Goal: Task Accomplishment & Management: Manage account settings

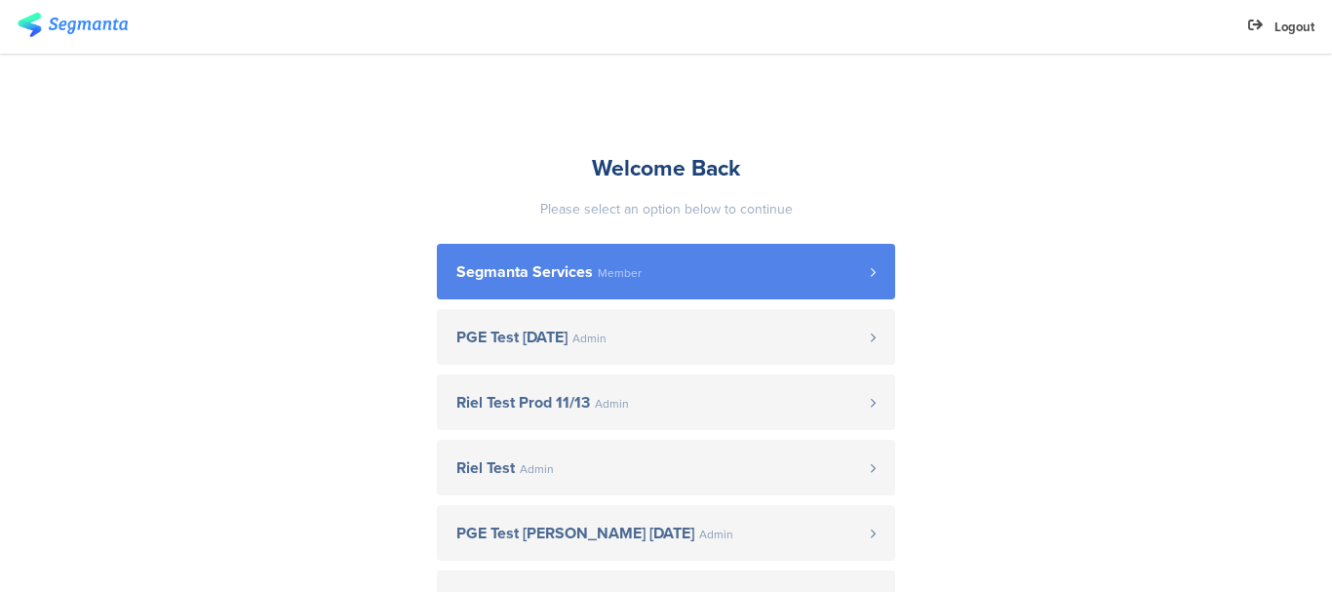
click at [581, 280] on span "Segmanta Services" at bounding box center [524, 272] width 137 height 16
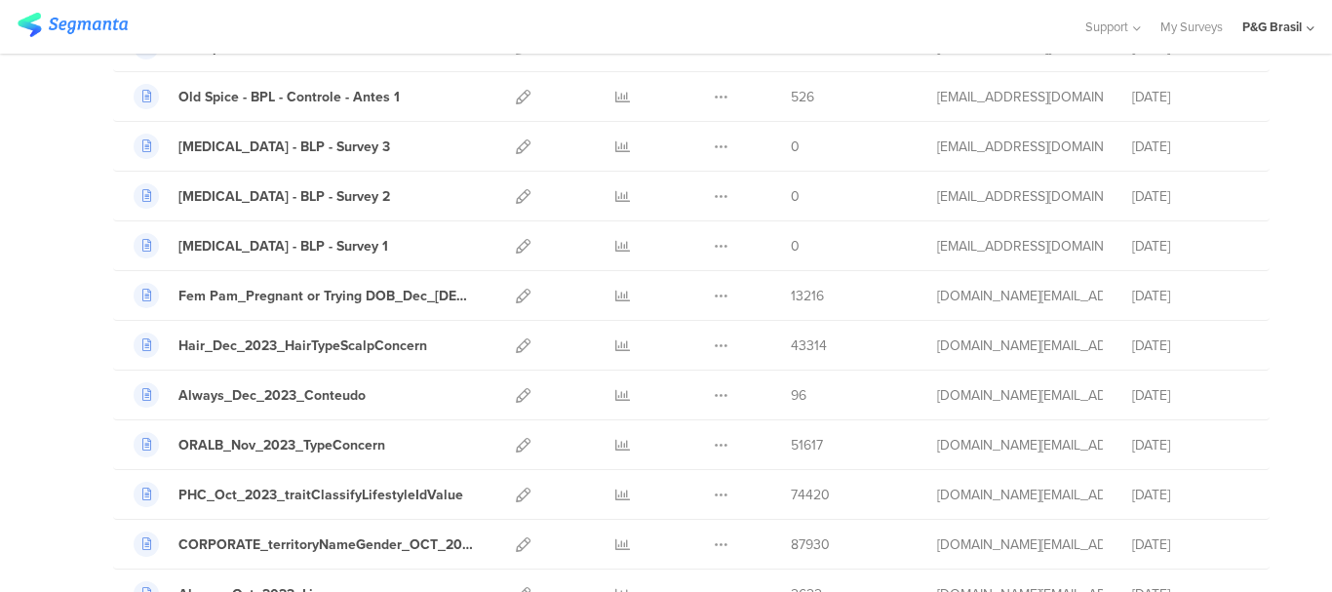
scroll to position [1755, 0]
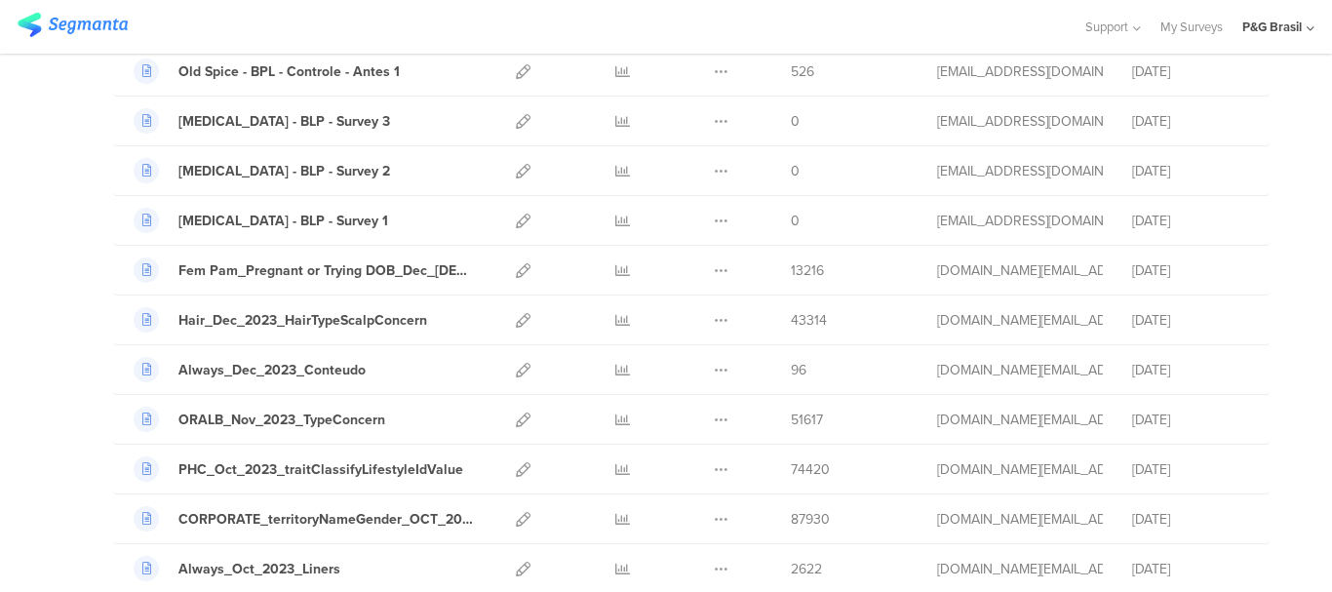
click at [1312, 19] on div "P&G Brasil" at bounding box center [1278, 27] width 72 height 54
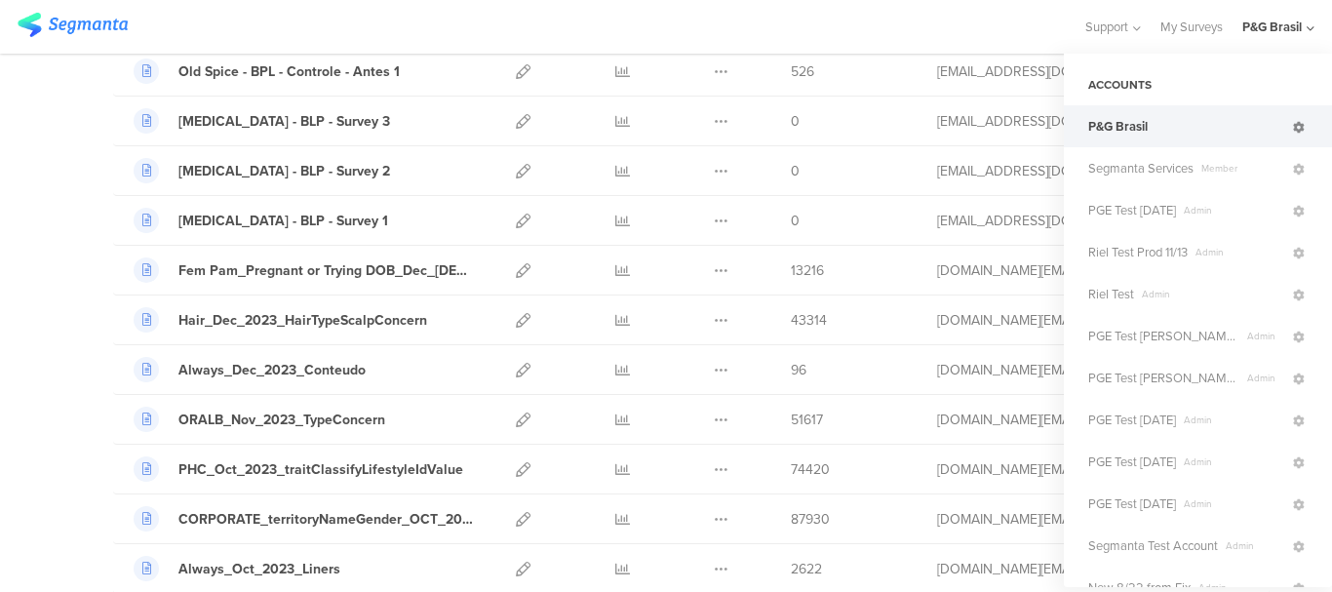
click at [1293, 126] on icon at bounding box center [1299, 128] width 12 height 12
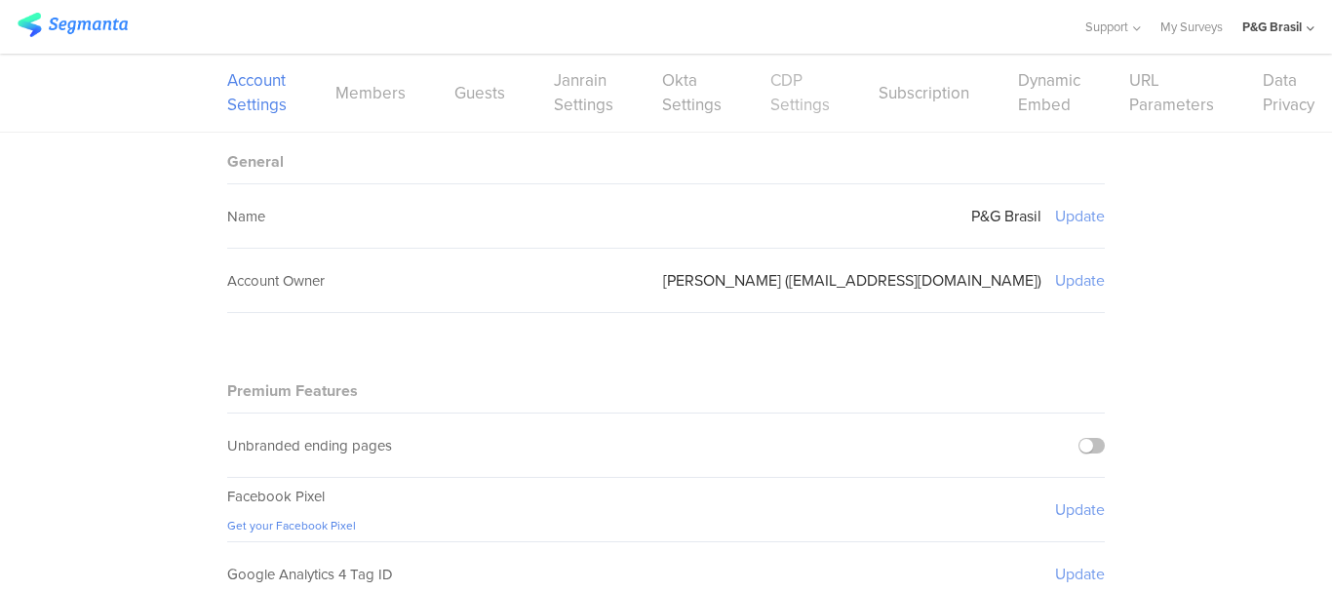
click at [785, 85] on link "CDP Settings" at bounding box center [799, 92] width 59 height 49
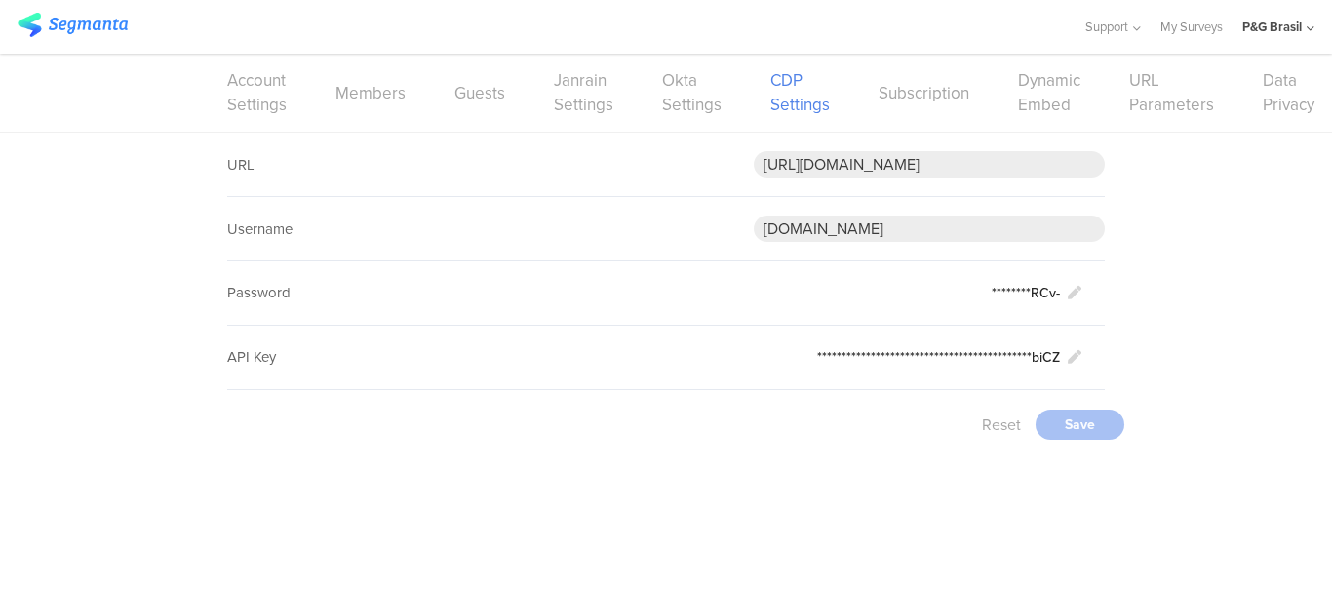
click at [1278, 41] on div "P&G Brasil" at bounding box center [1278, 27] width 72 height 54
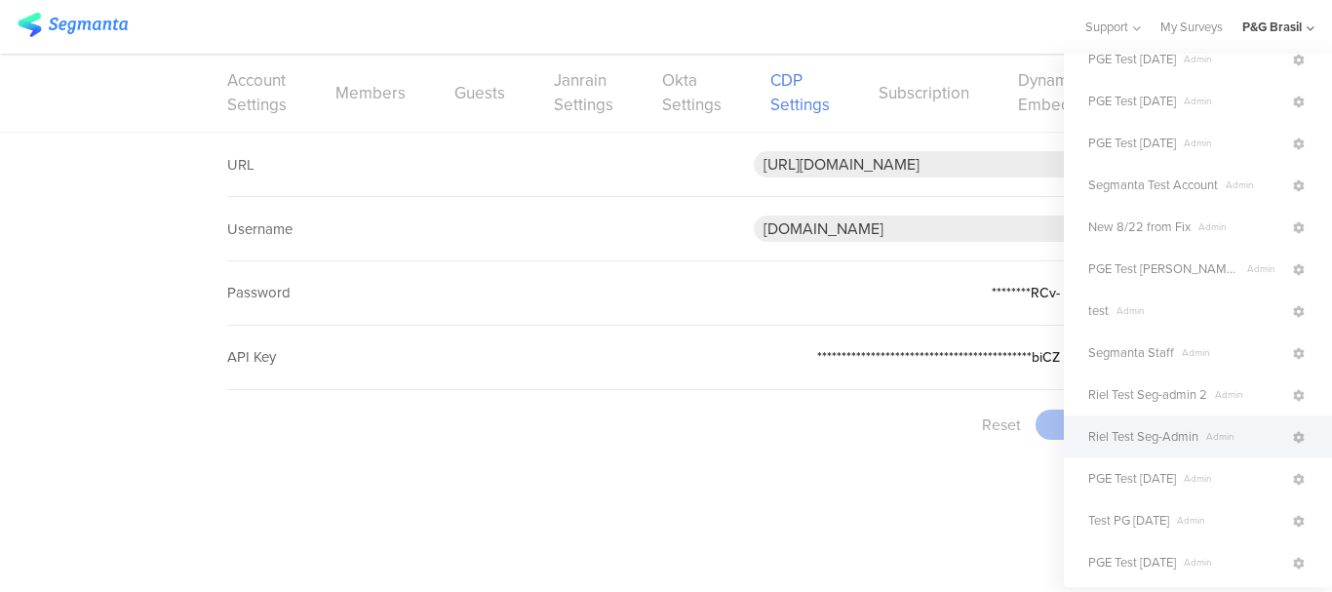
scroll to position [390, 0]
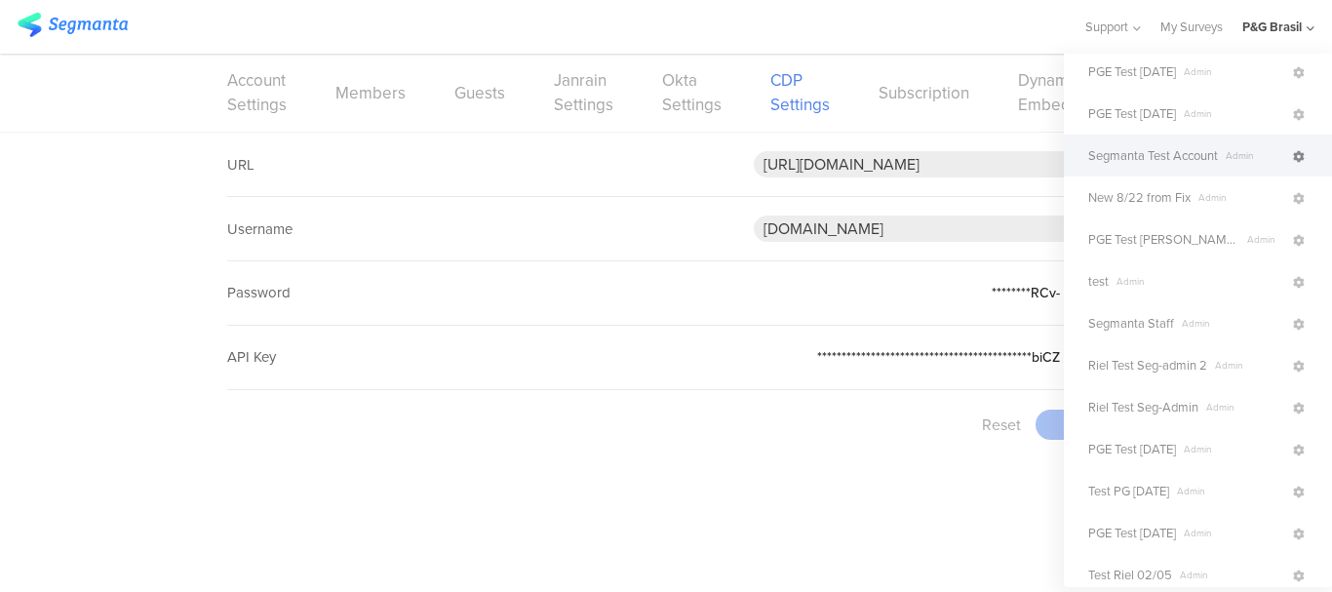
click at [1293, 161] on icon at bounding box center [1299, 157] width 12 height 12
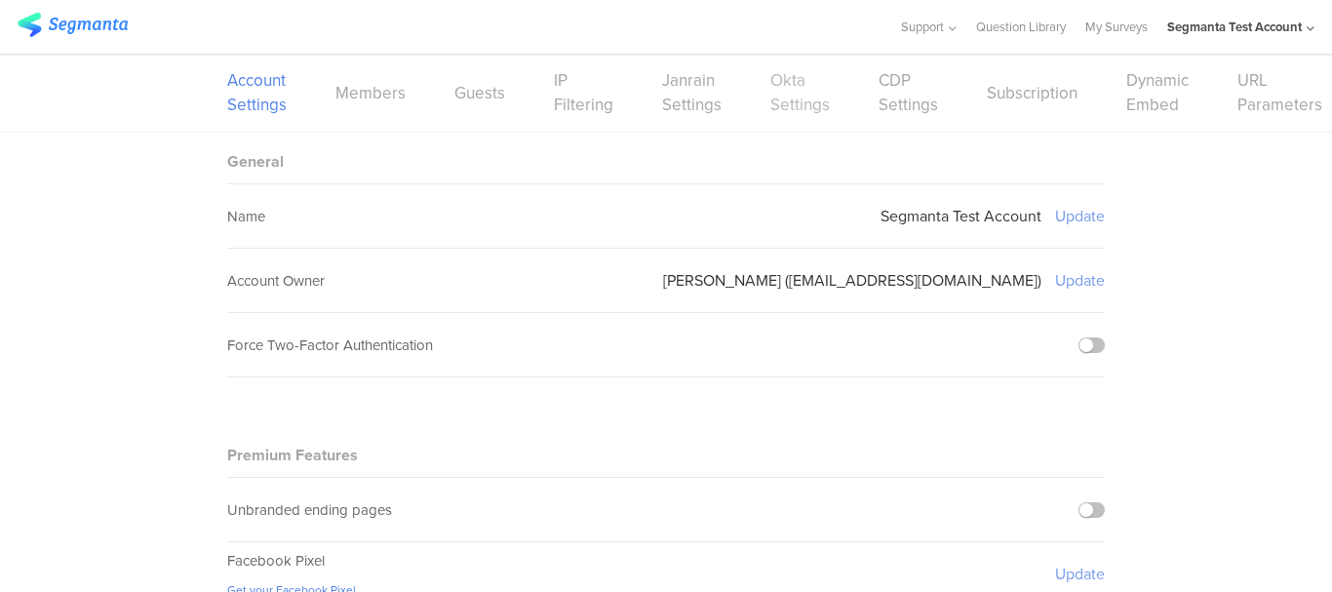
click at [770, 103] on link "Okta Settings" at bounding box center [799, 92] width 59 height 49
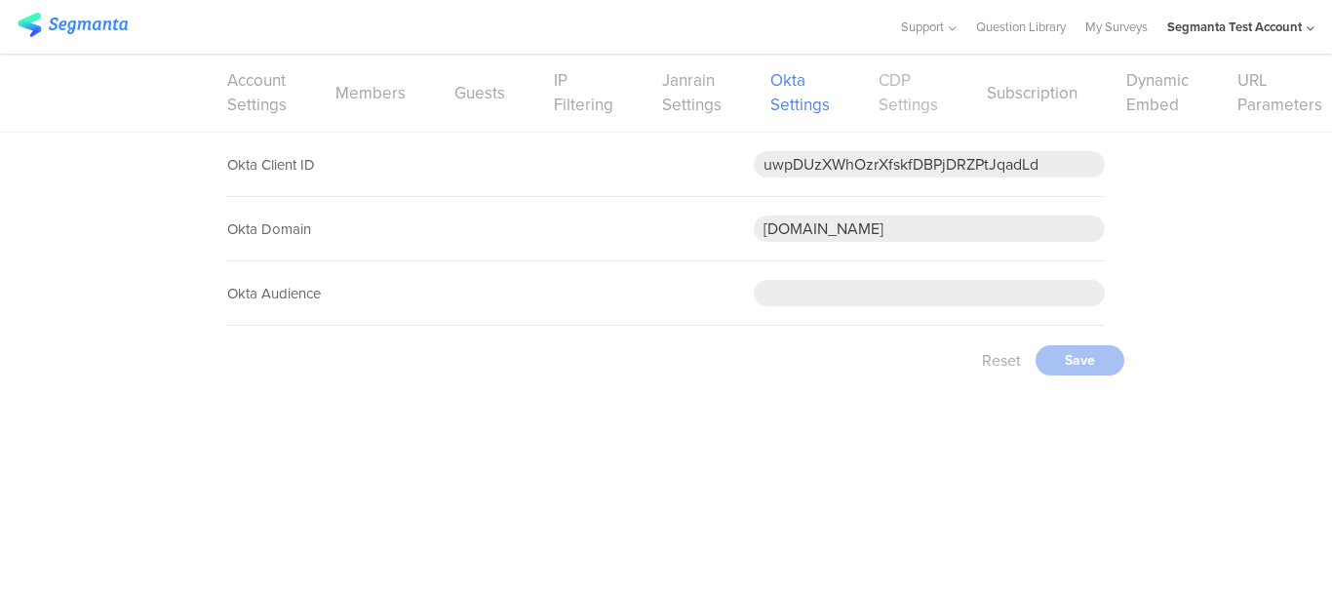
click at [892, 100] on link "CDP Settings" at bounding box center [908, 92] width 59 height 49
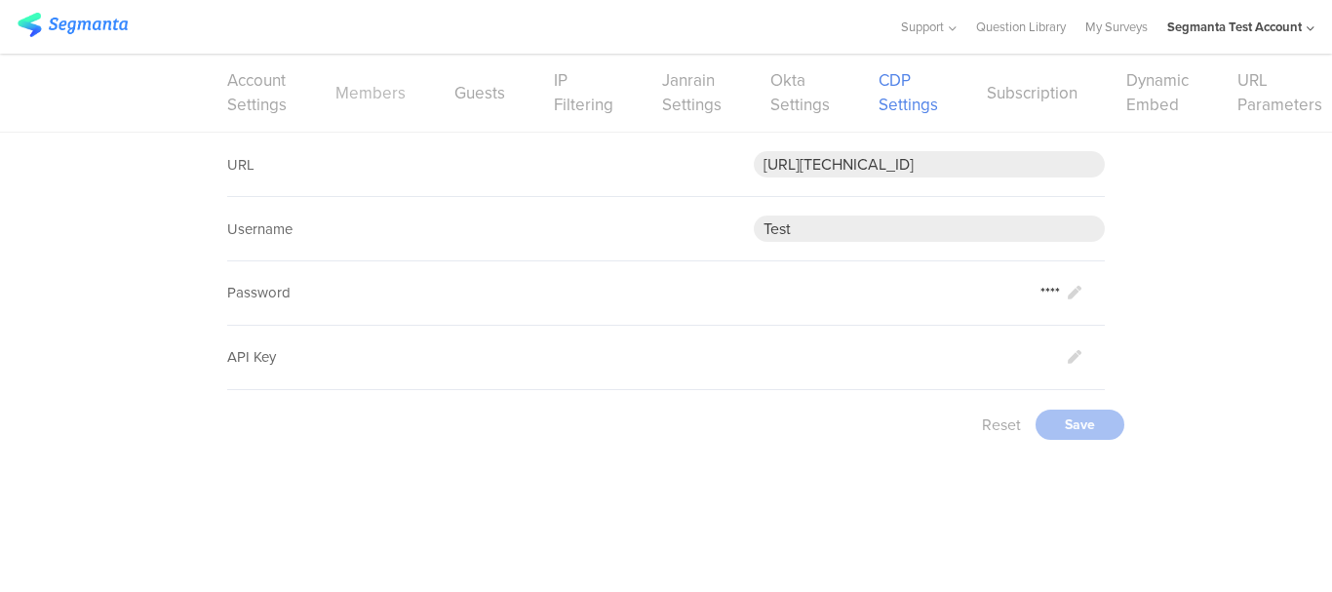
click at [384, 100] on link "Members" at bounding box center [370, 93] width 70 height 24
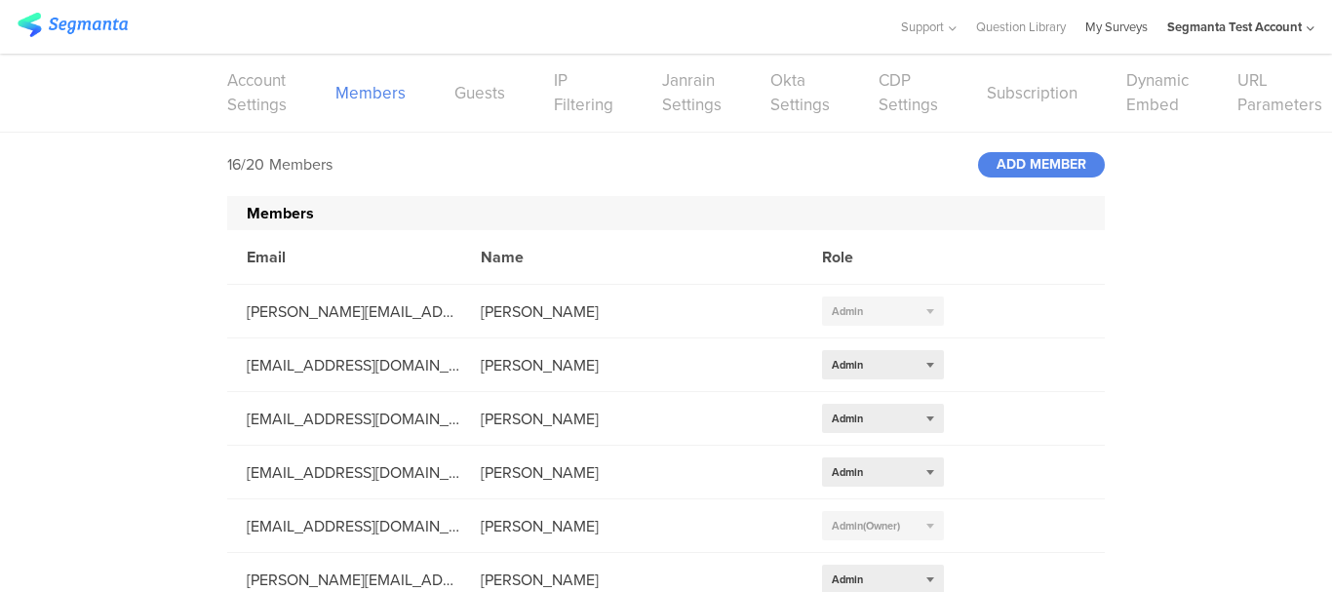
click at [1127, 29] on link "My Surveys" at bounding box center [1116, 27] width 62 height 54
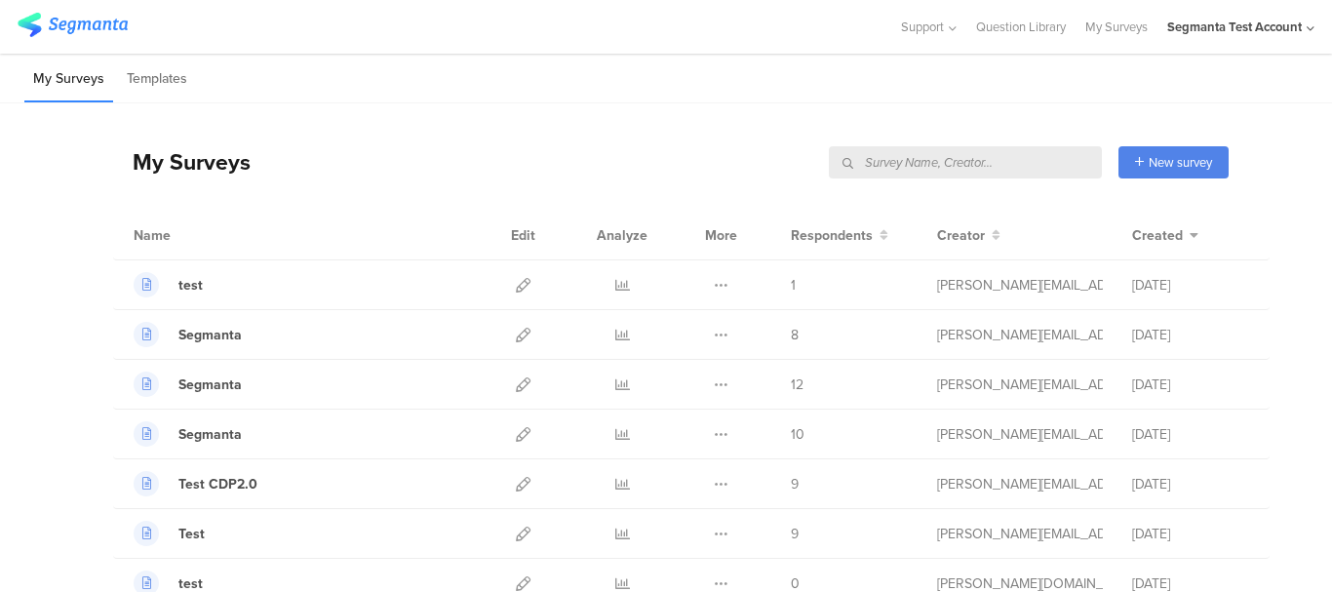
click at [1294, 15] on div "Segmanta Test Account" at bounding box center [1240, 27] width 147 height 54
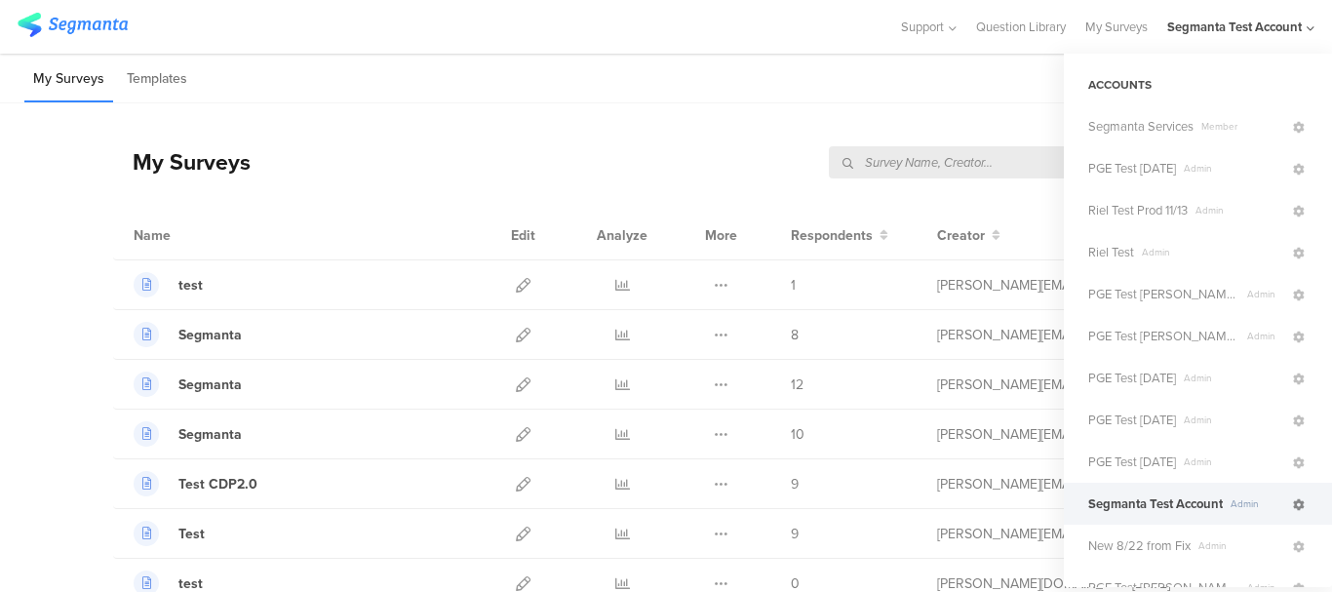
click at [1293, 507] on icon at bounding box center [1299, 505] width 12 height 12
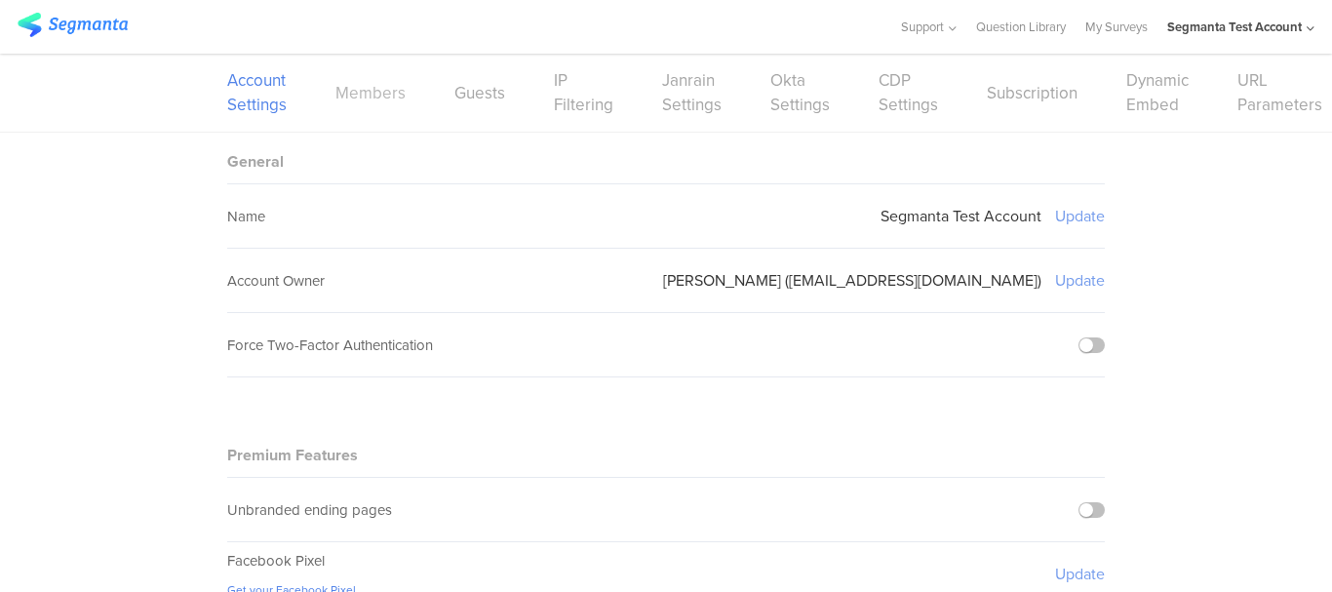
click at [372, 96] on link "Members" at bounding box center [370, 93] width 70 height 24
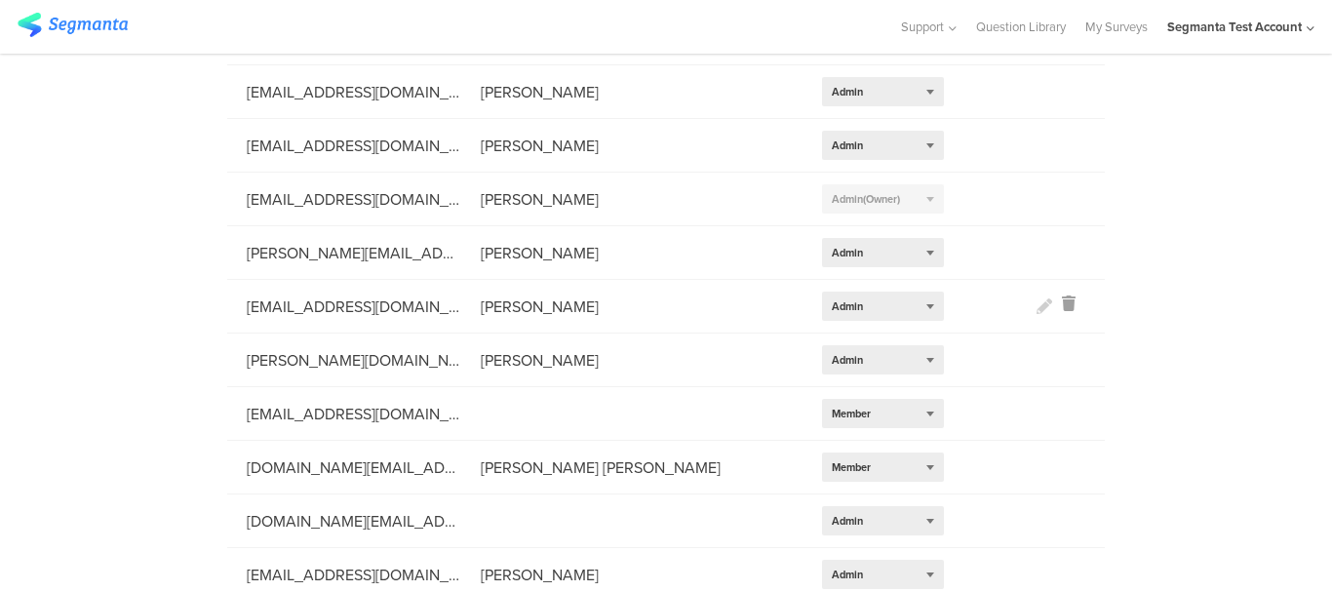
scroll to position [293, 0]
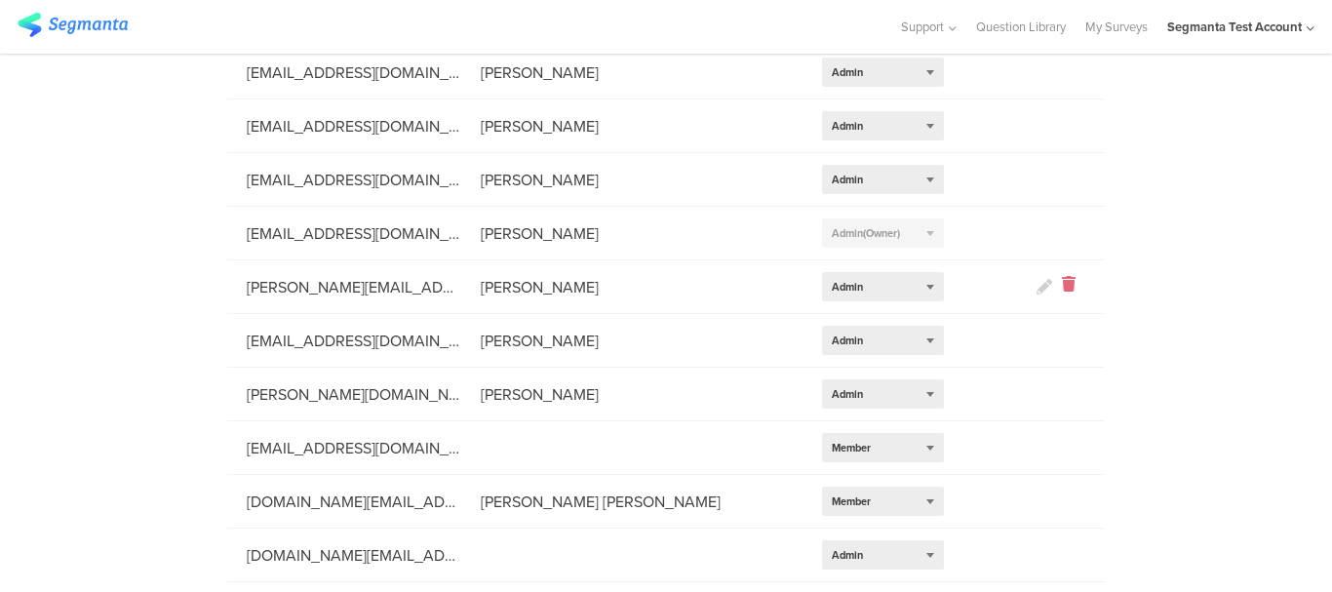
click at [1062, 289] on icon at bounding box center [1069, 287] width 14 height 22
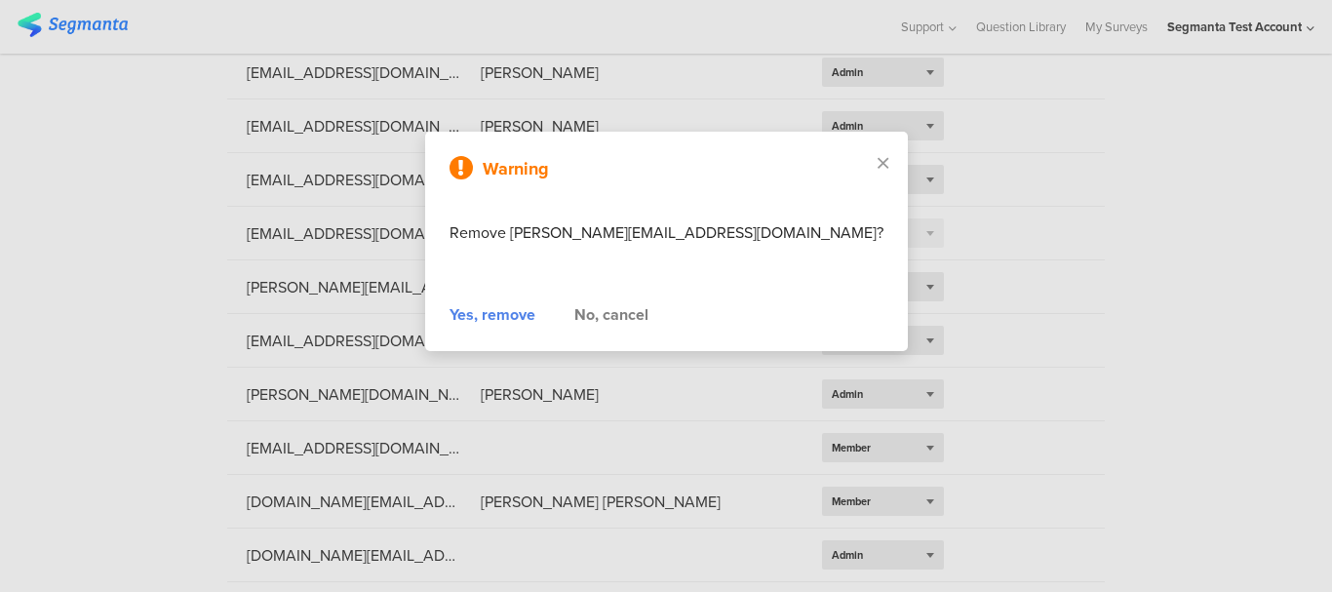
click at [535, 313] on div "Yes, remove" at bounding box center [493, 314] width 86 height 23
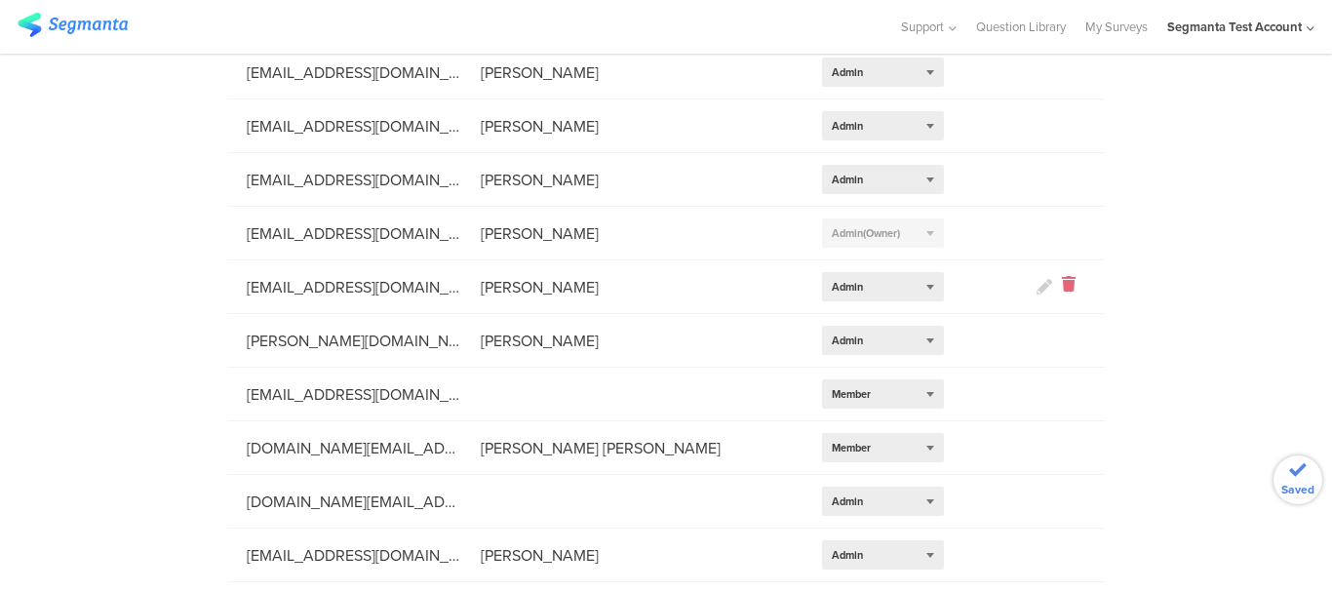
click at [1062, 283] on icon at bounding box center [1069, 287] width 14 height 22
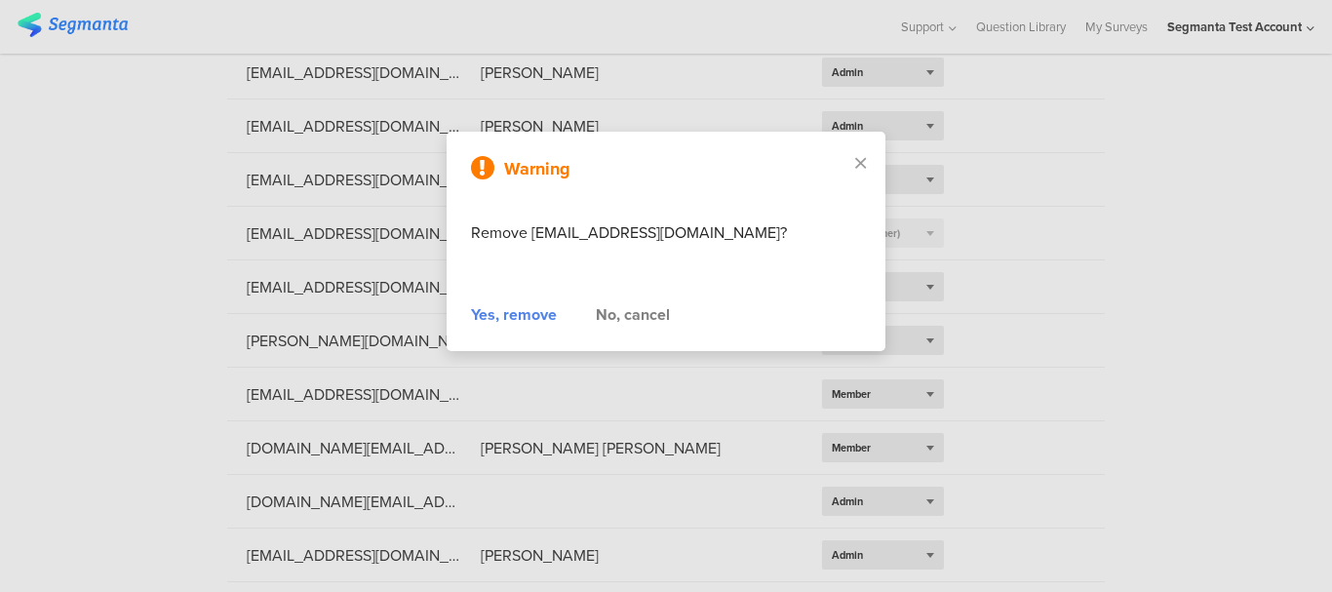
click at [479, 318] on div "Yes, remove" at bounding box center [514, 314] width 86 height 23
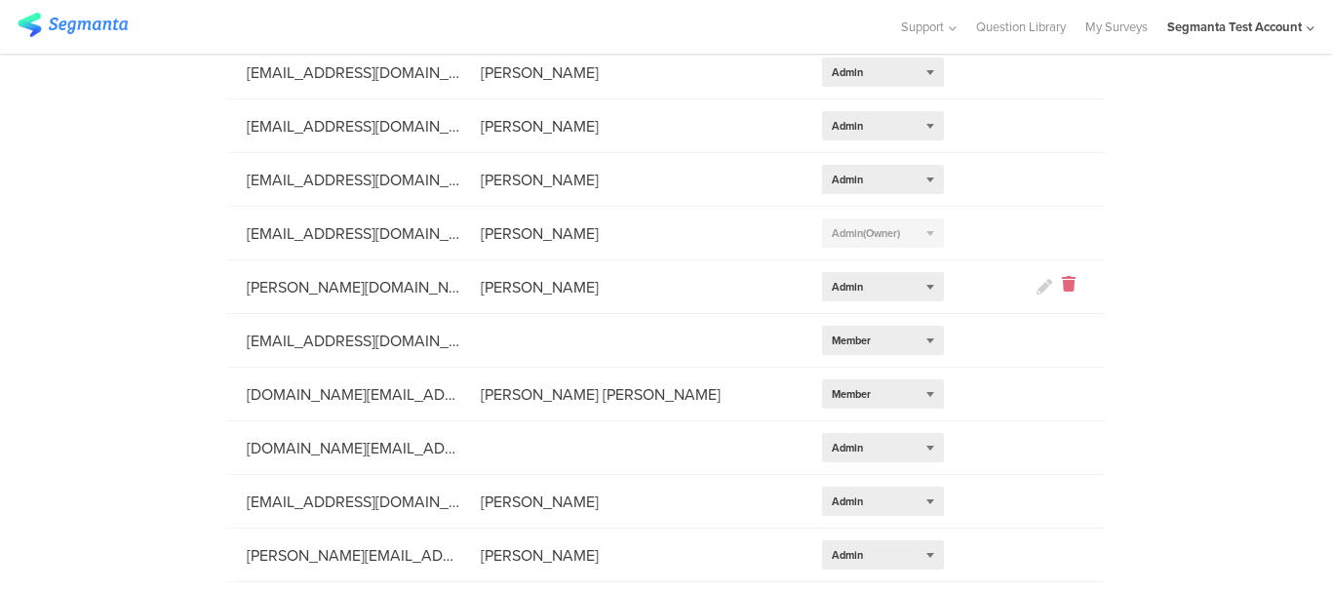
click at [1062, 290] on icon at bounding box center [1069, 287] width 14 height 22
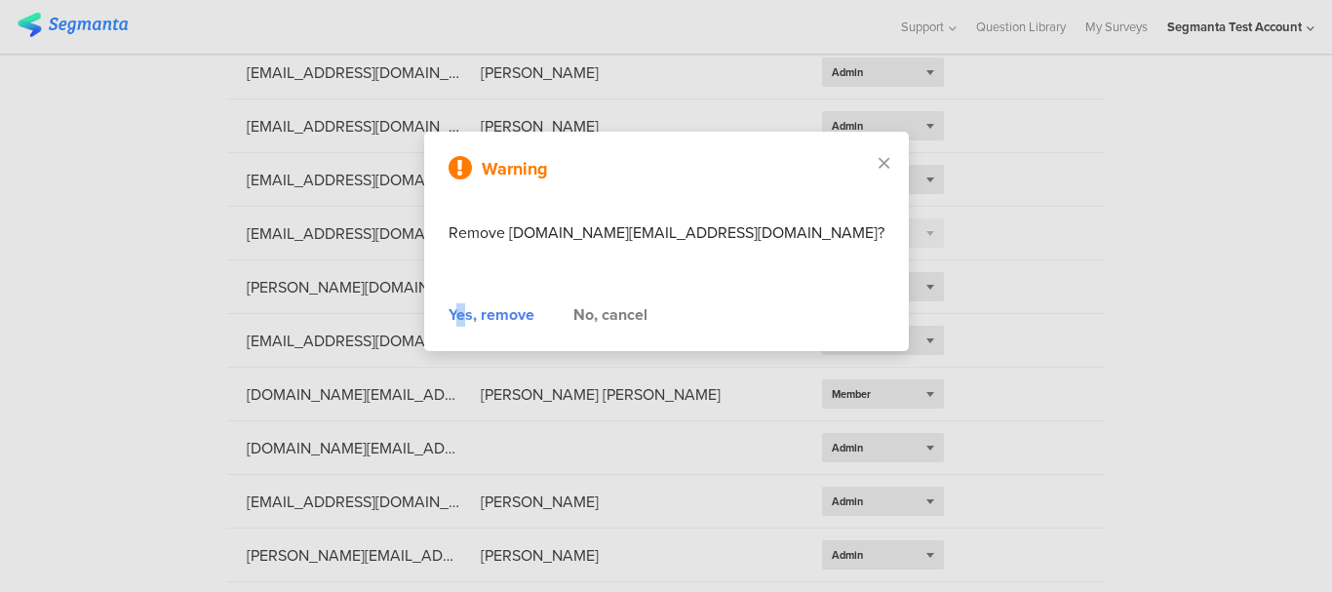
click at [485, 315] on div "Yes, remove" at bounding box center [492, 314] width 86 height 23
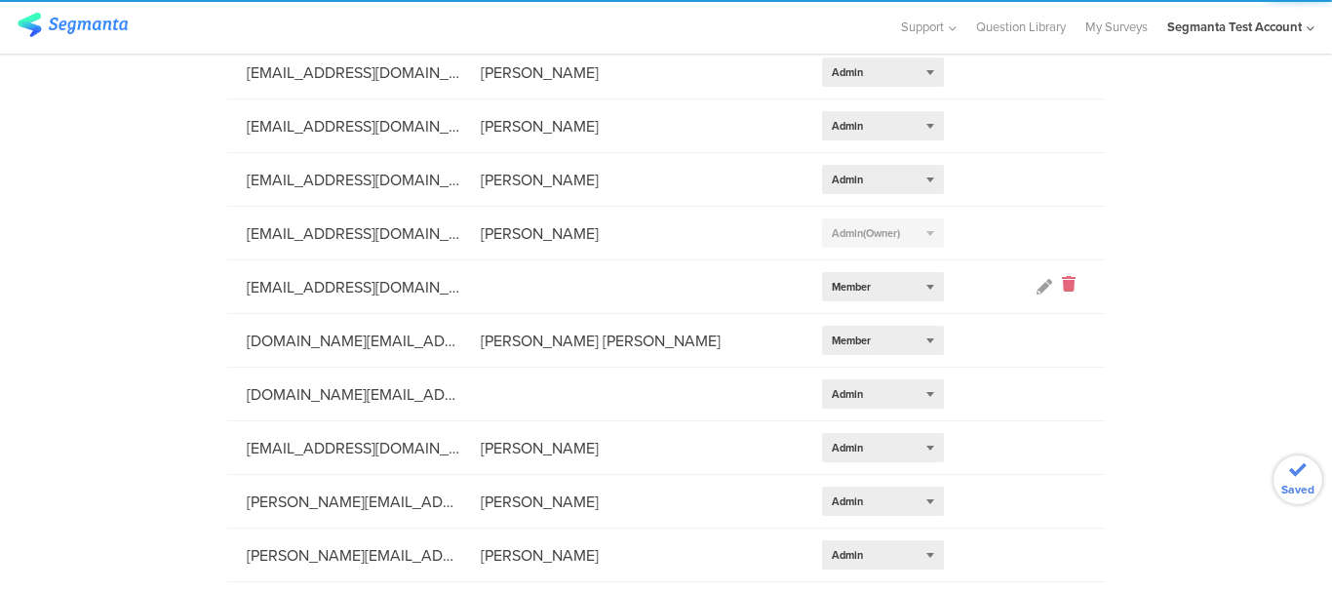
click at [1062, 283] on icon at bounding box center [1069, 287] width 14 height 22
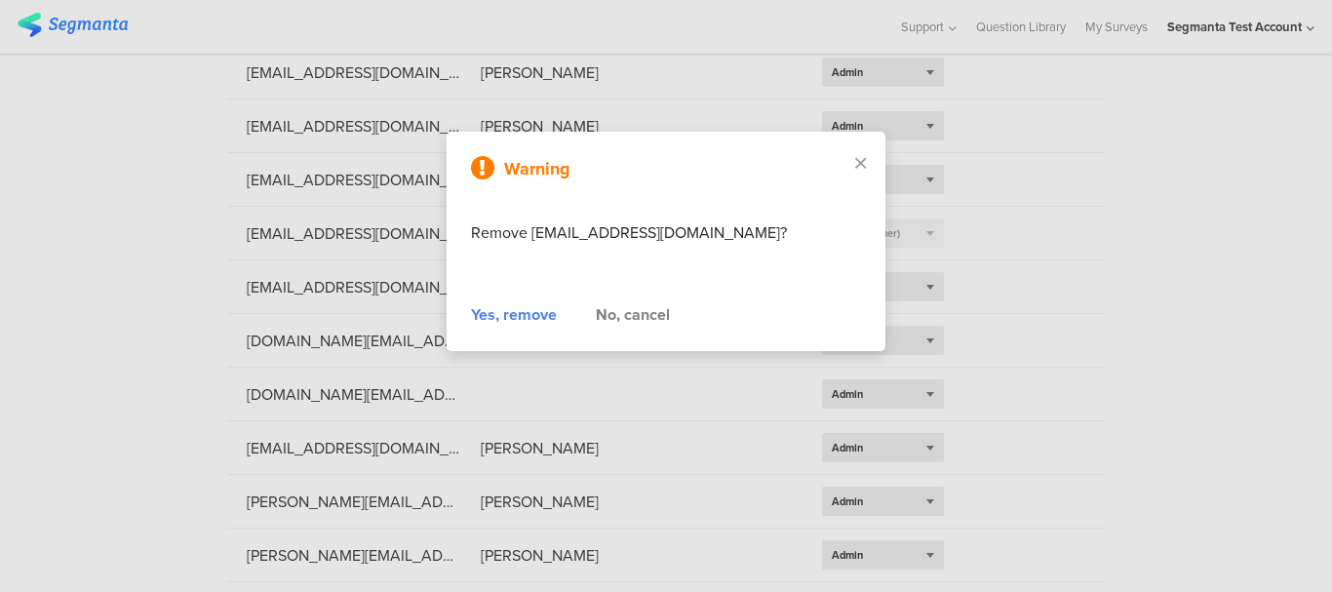
click at [532, 317] on div "Yes, remove" at bounding box center [514, 314] width 86 height 23
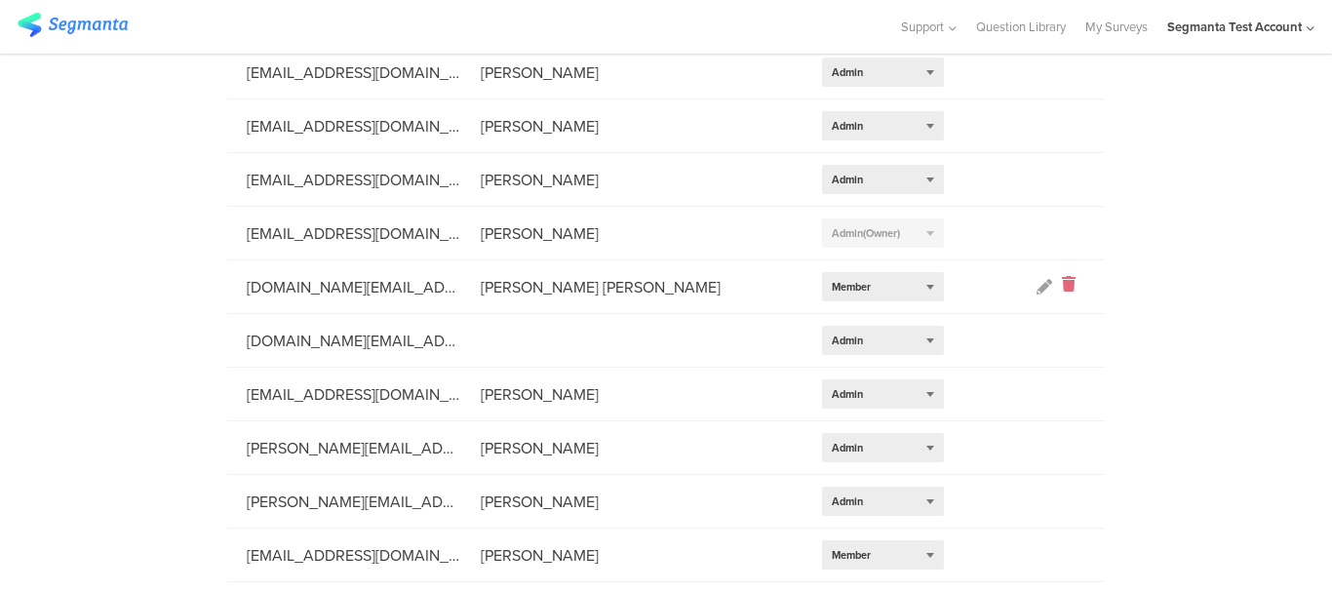
click at [1062, 287] on icon at bounding box center [1069, 287] width 14 height 22
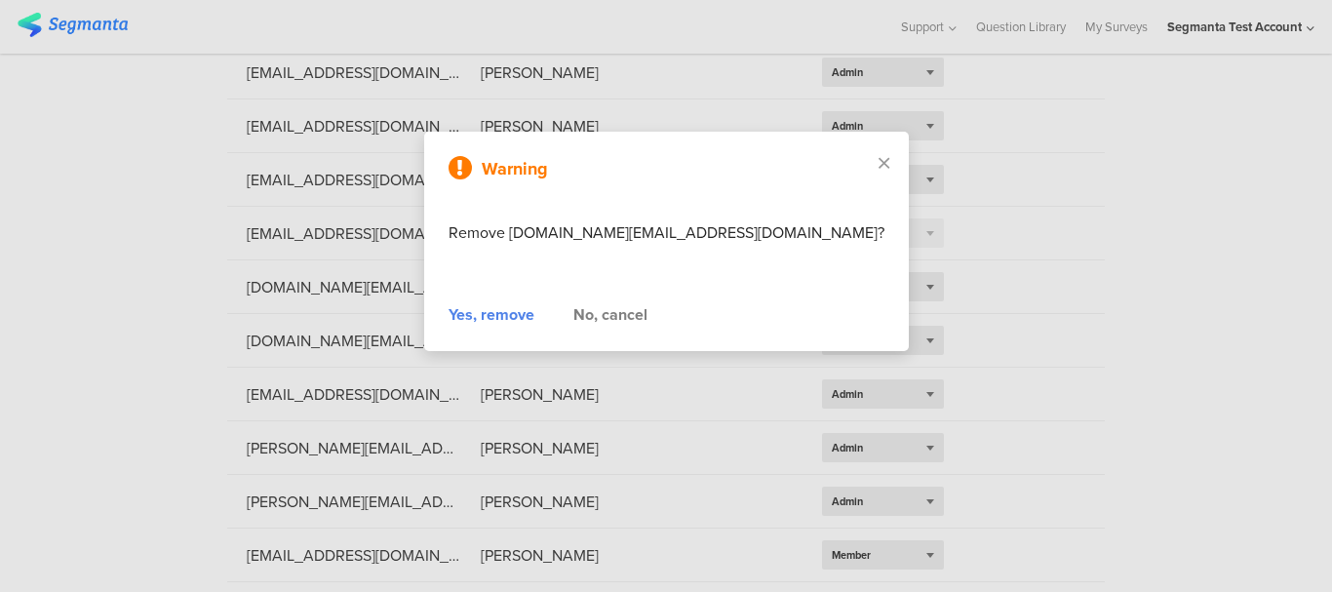
click at [530, 314] on div "Yes, remove" at bounding box center [492, 314] width 86 height 23
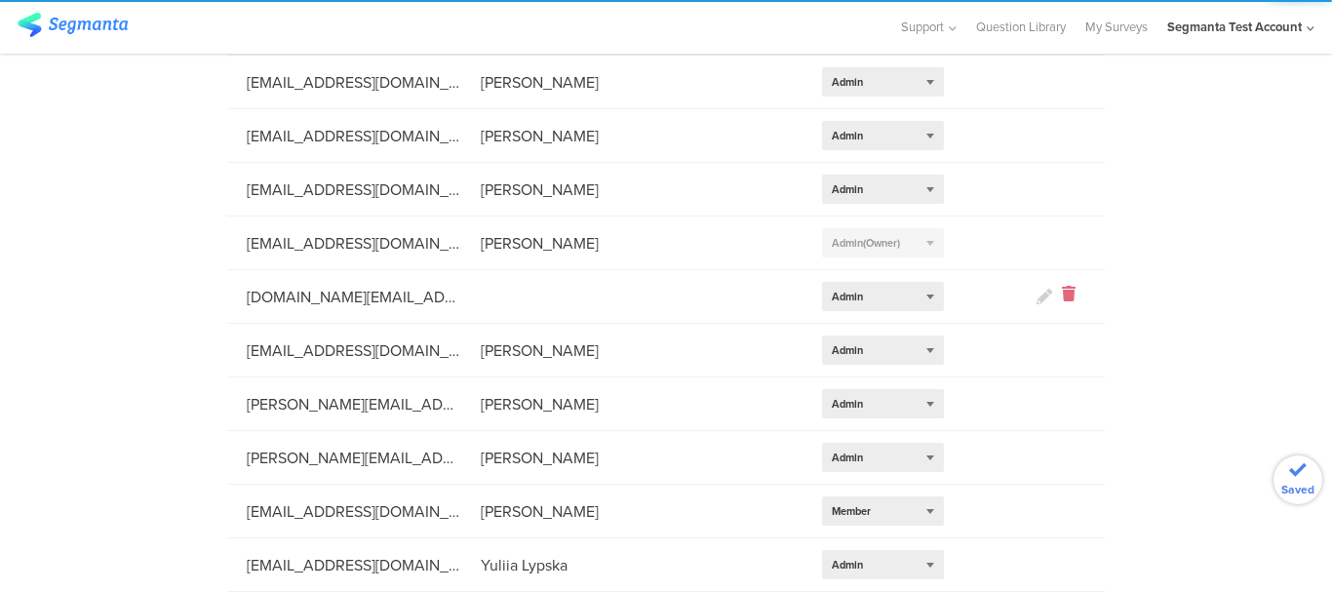
click at [1062, 288] on icon at bounding box center [1069, 297] width 14 height 22
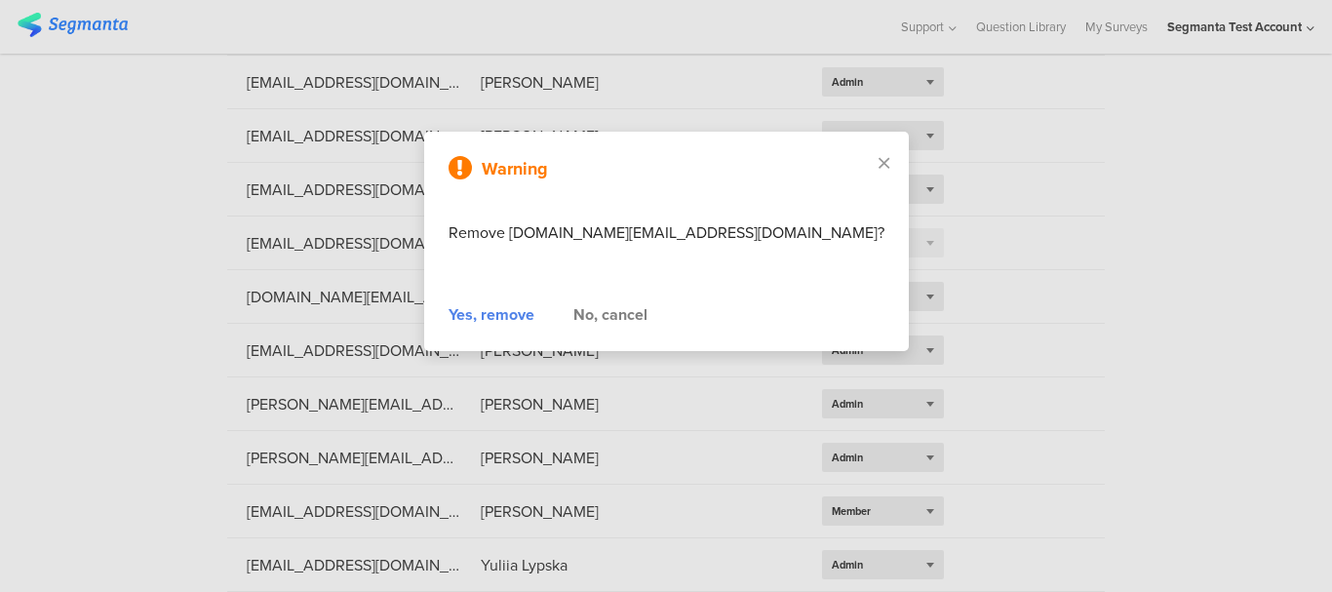
click at [512, 308] on div "Yes, remove" at bounding box center [492, 314] width 86 height 23
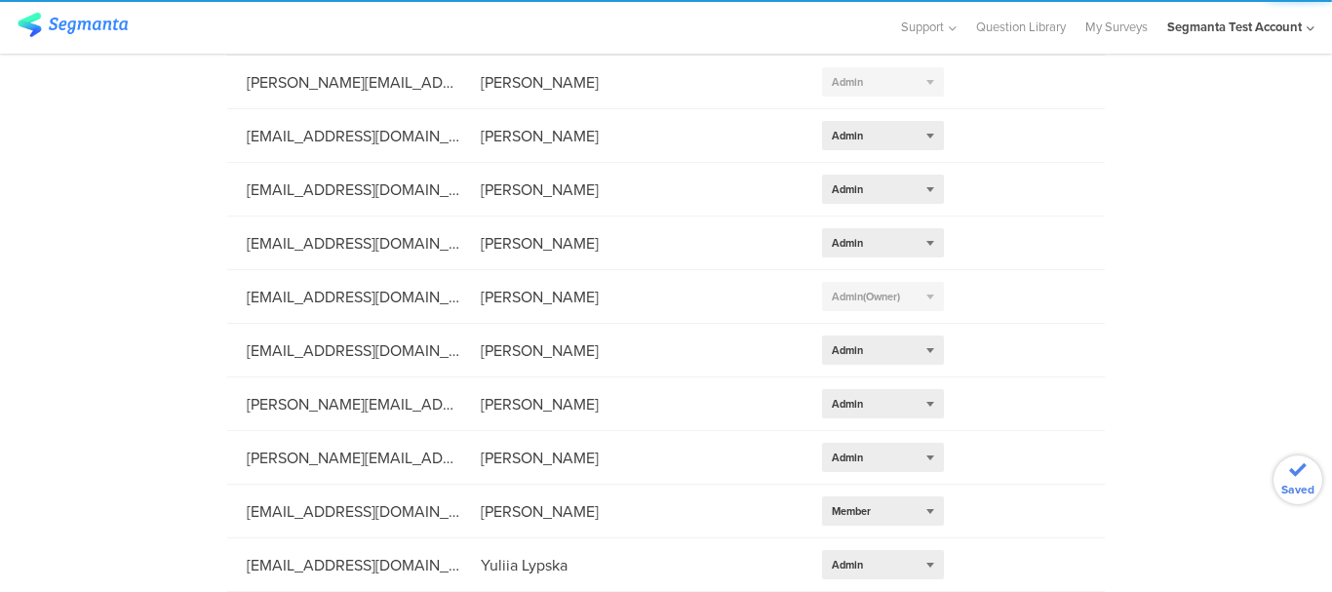
scroll to position [244, 0]
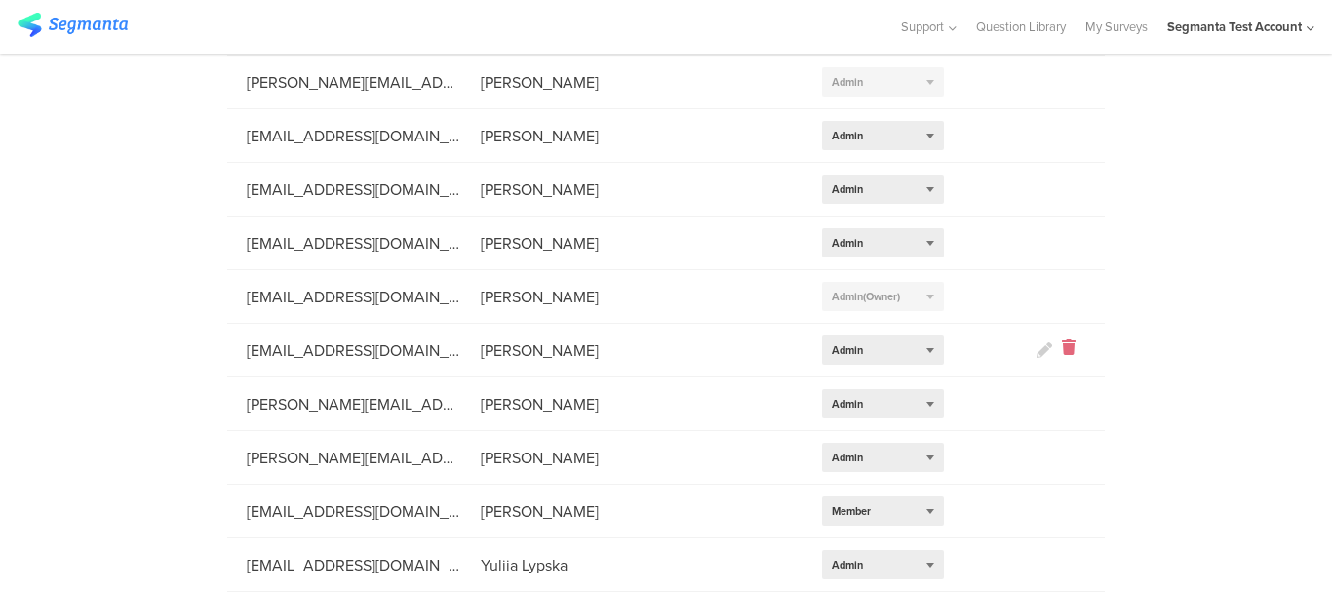
click at [1062, 339] on icon at bounding box center [1069, 350] width 14 height 22
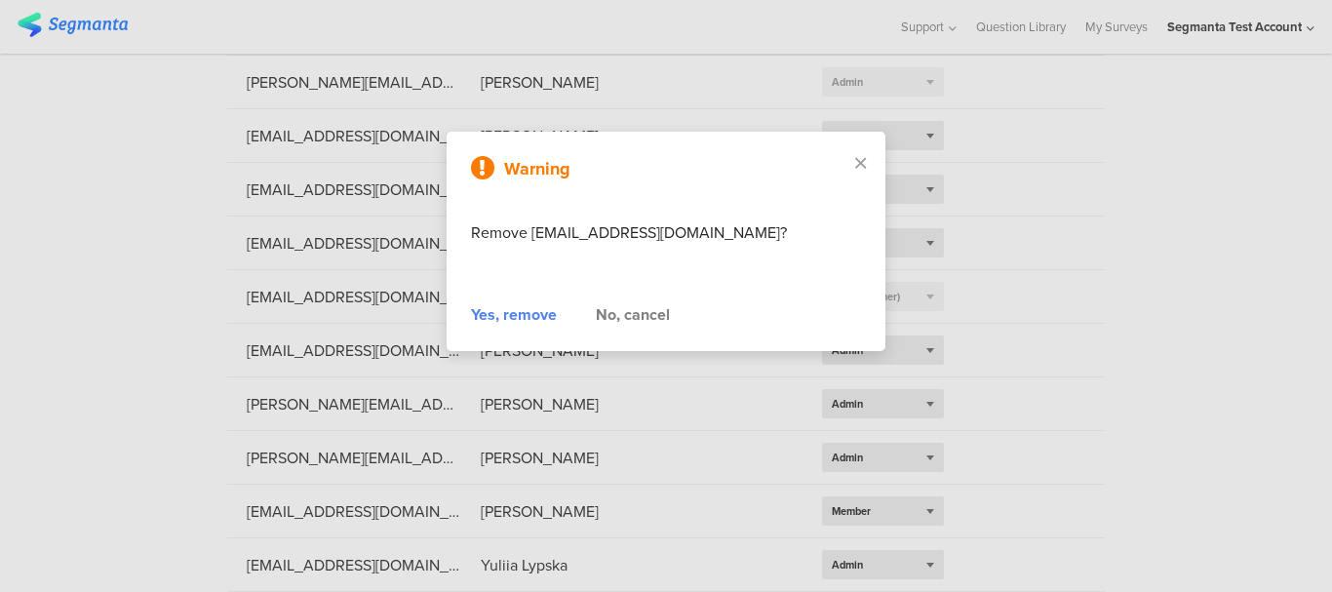
click at [501, 304] on div "Yes, remove" at bounding box center [514, 314] width 86 height 23
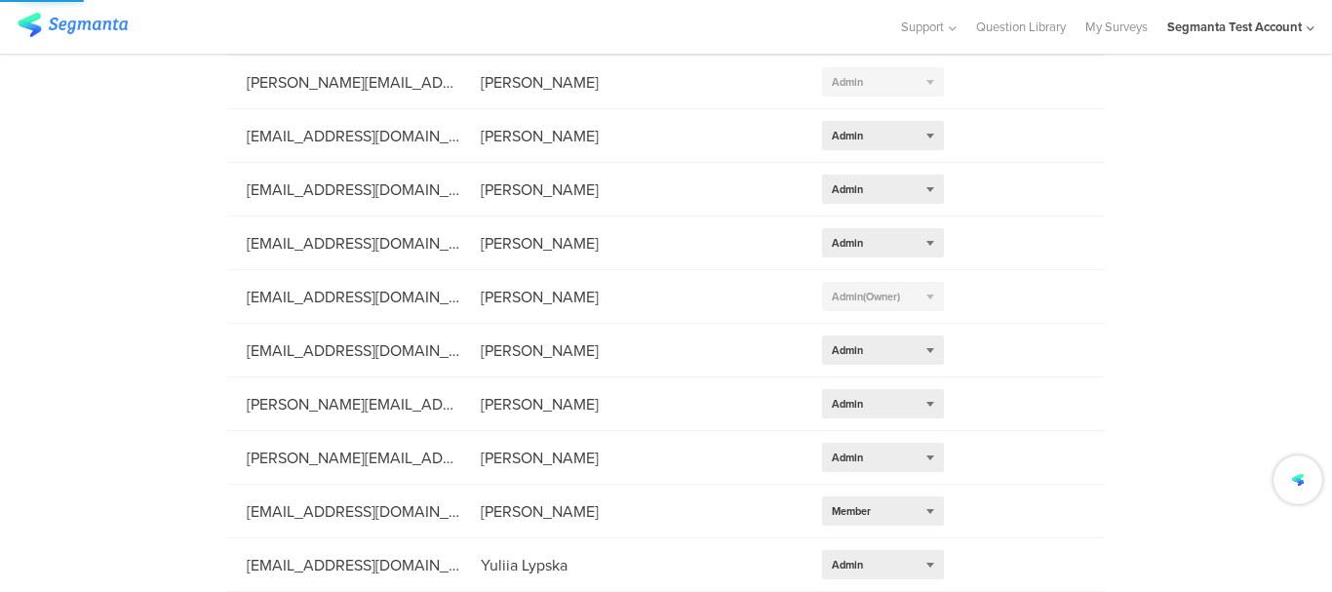
scroll to position [190, 0]
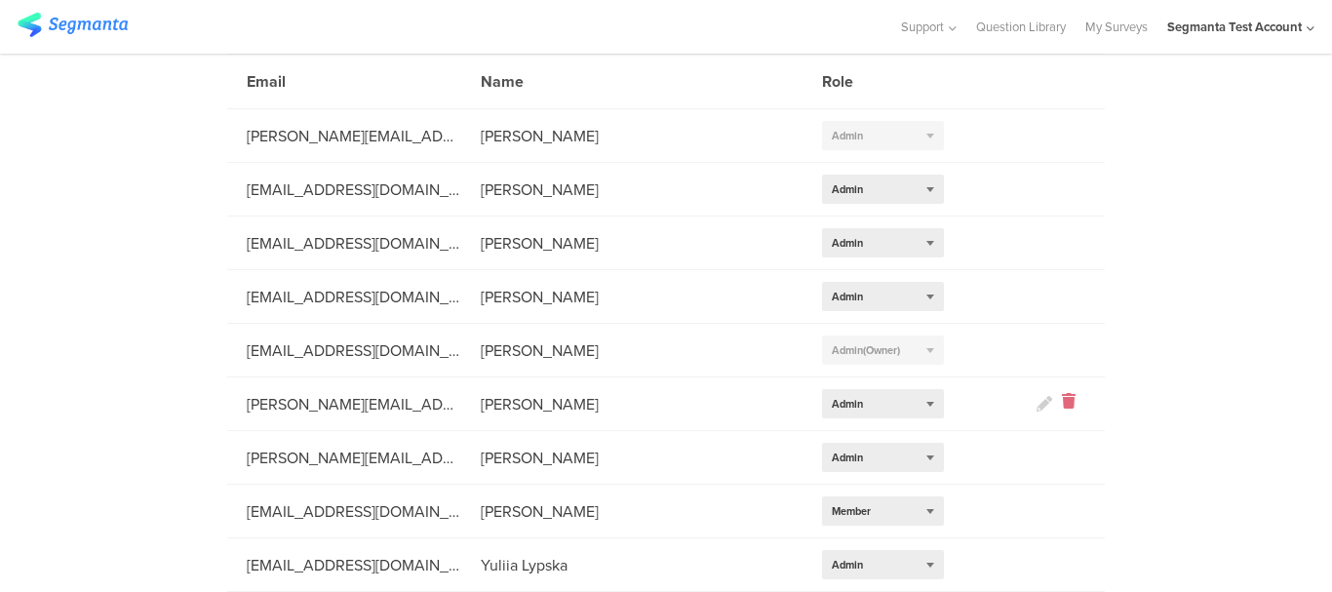
click at [1063, 393] on icon at bounding box center [1069, 404] width 14 height 22
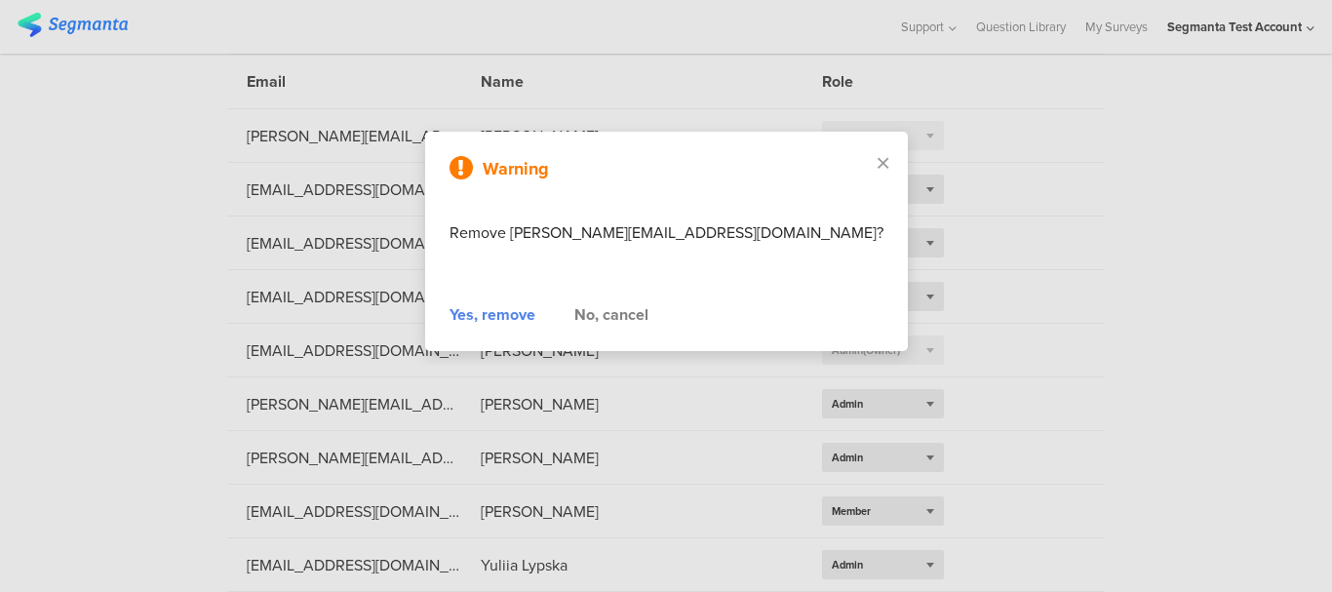
click at [509, 311] on div "Yes, remove" at bounding box center [493, 314] width 86 height 23
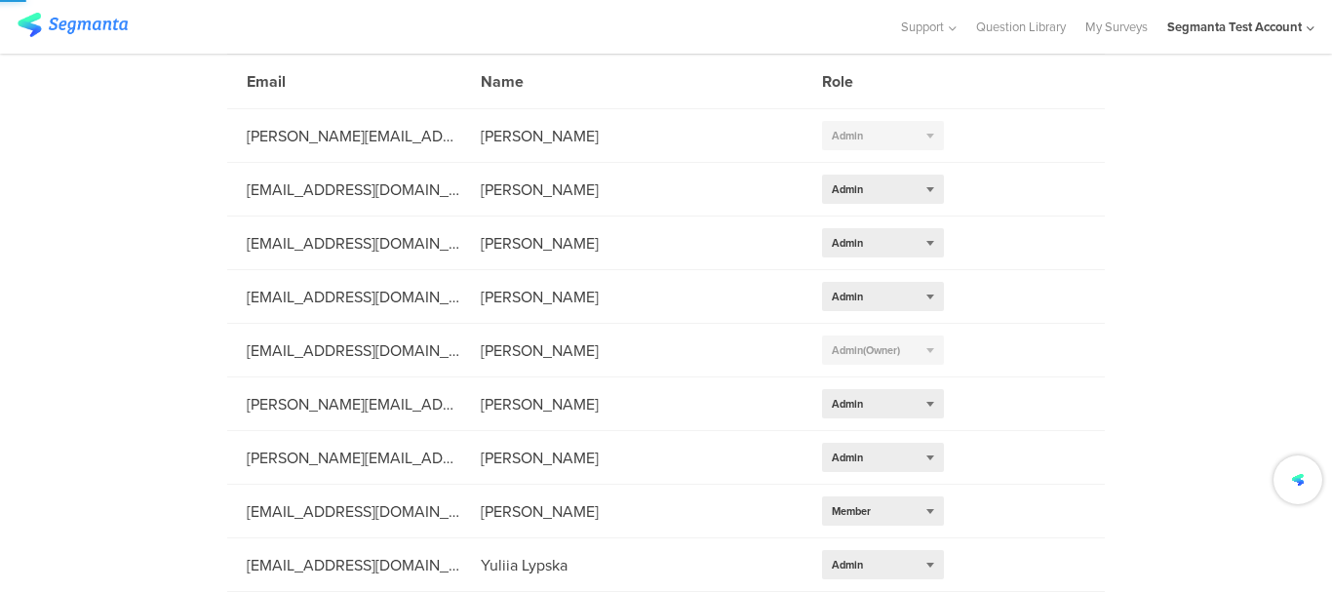
scroll to position [137, 0]
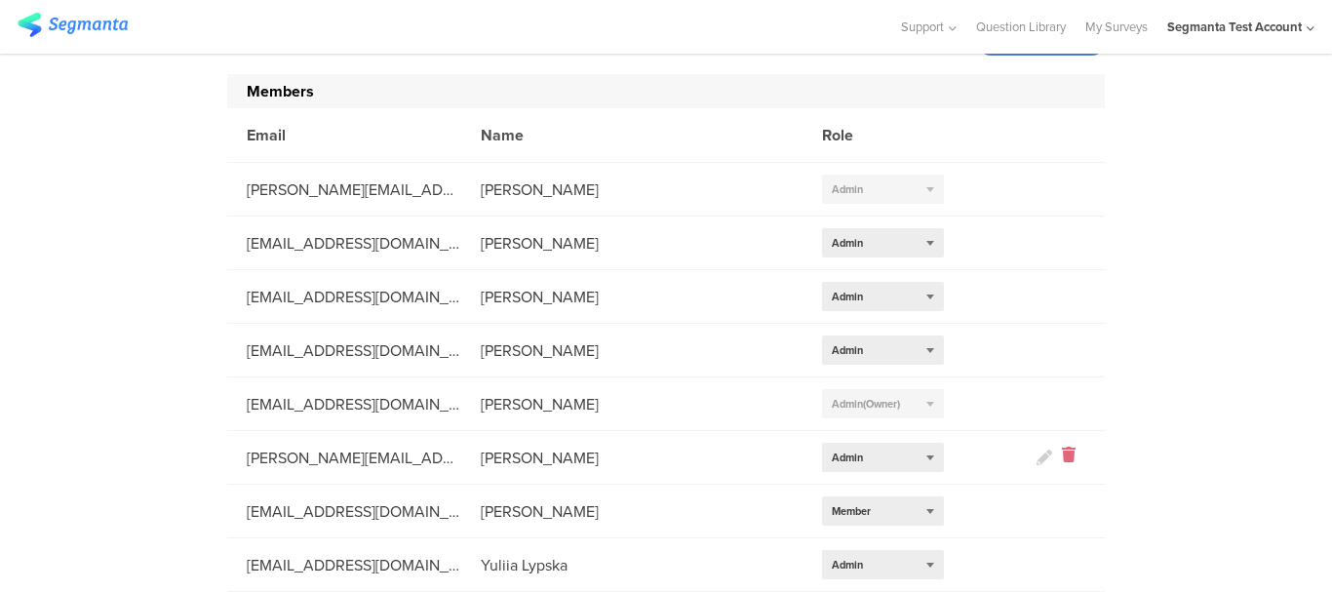
click at [1062, 447] on icon at bounding box center [1069, 458] width 14 height 22
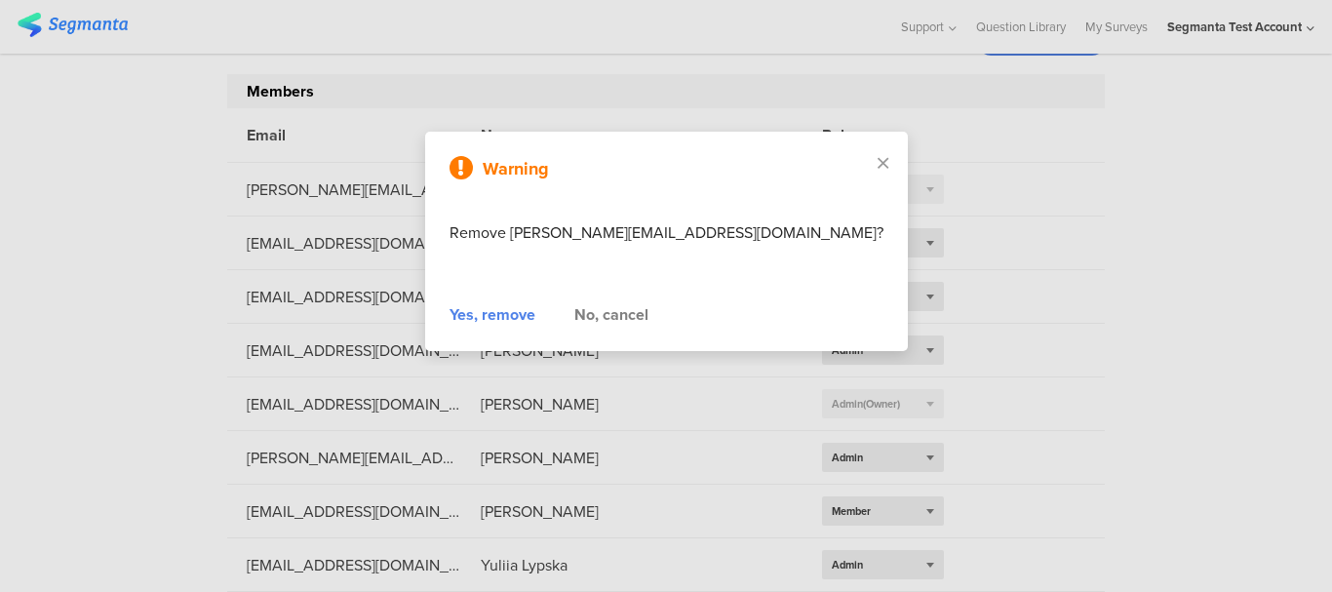
click at [514, 319] on div "Yes, remove" at bounding box center [493, 314] width 86 height 23
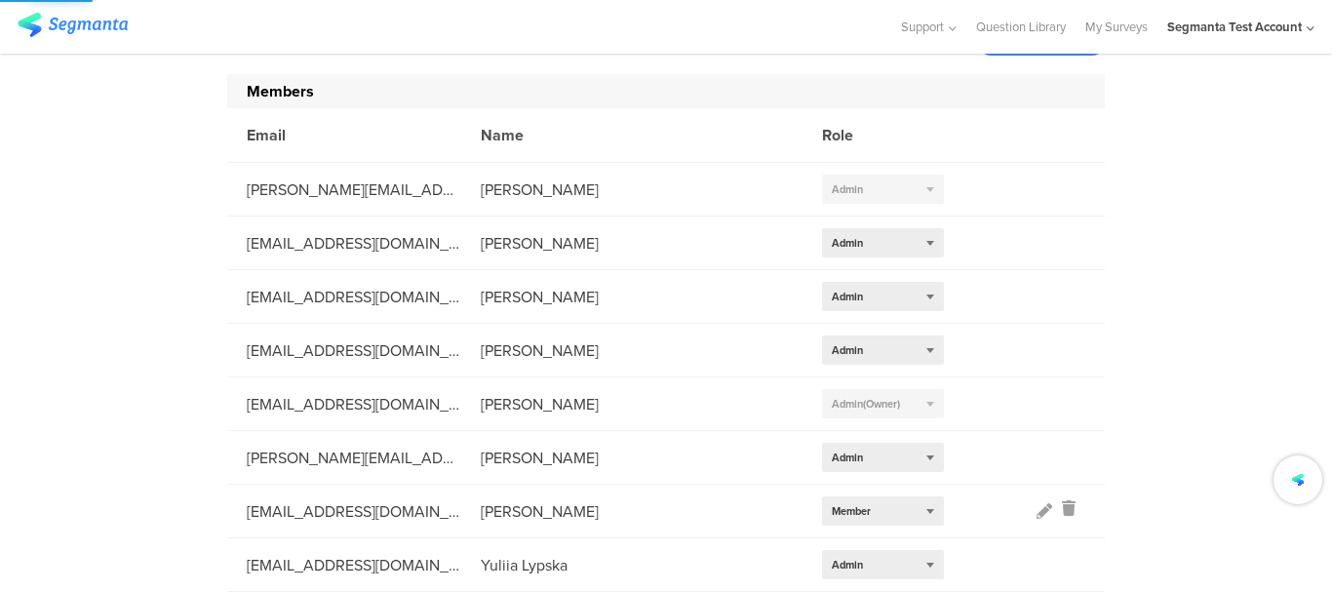
scroll to position [83, 0]
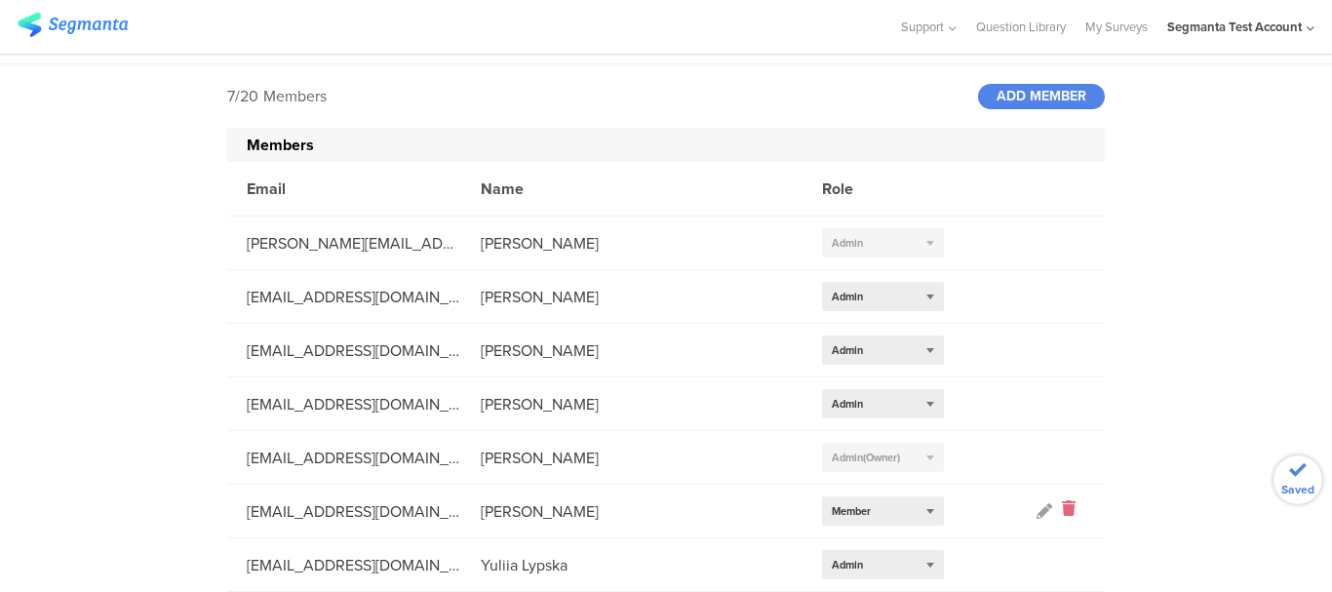
click at [1062, 500] on icon at bounding box center [1069, 511] width 14 height 22
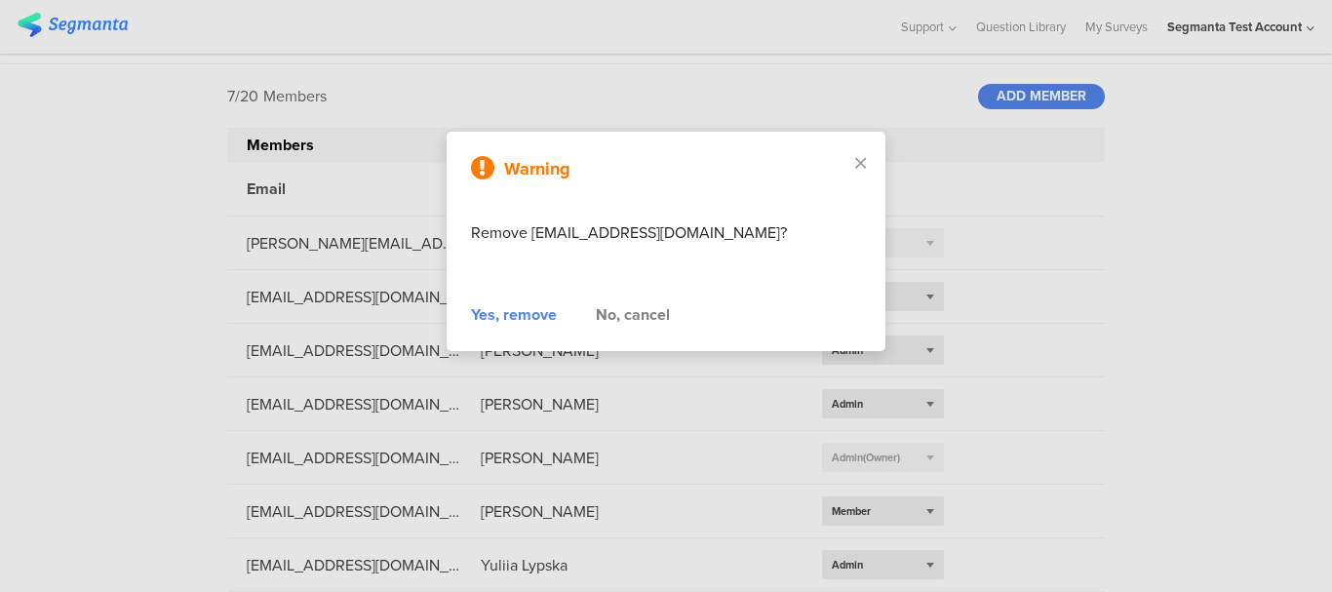
click at [493, 323] on div "Yes, remove" at bounding box center [514, 314] width 86 height 23
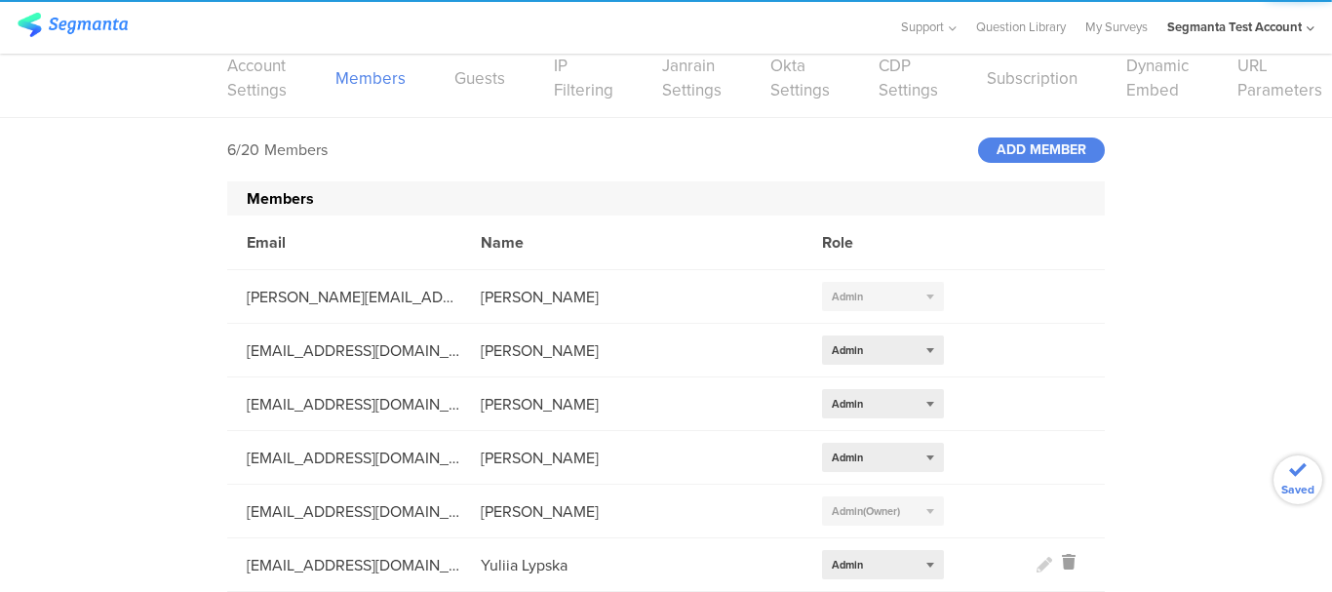
scroll to position [29, 0]
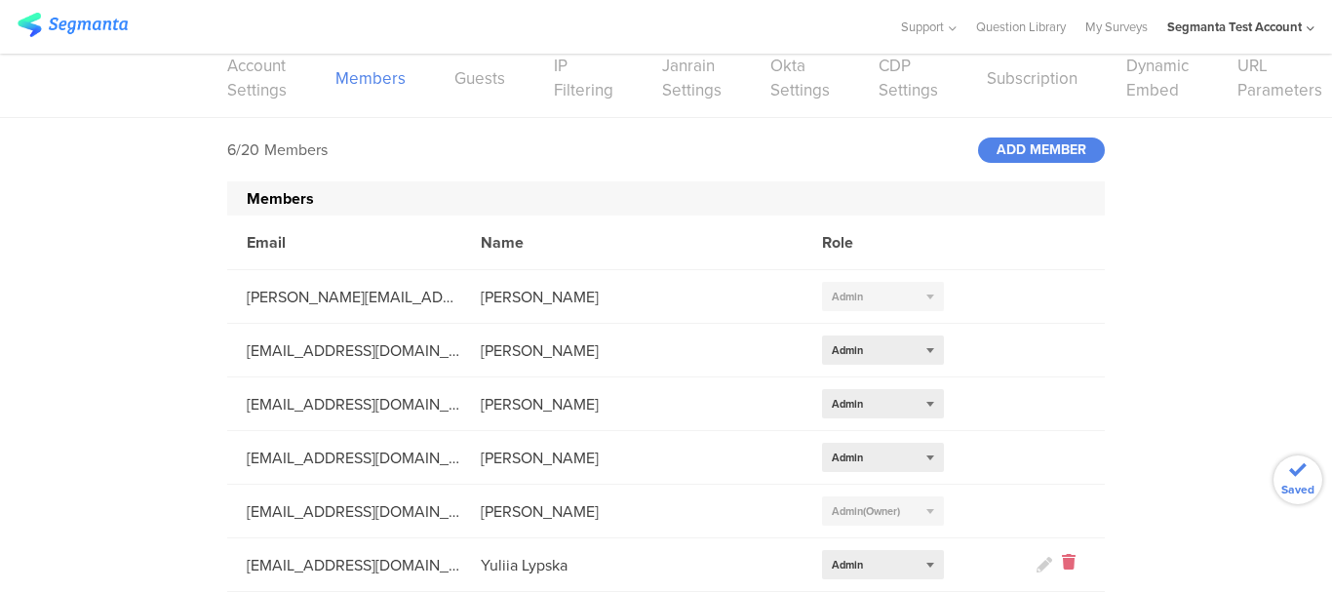
click at [1062, 554] on icon at bounding box center [1069, 565] width 14 height 22
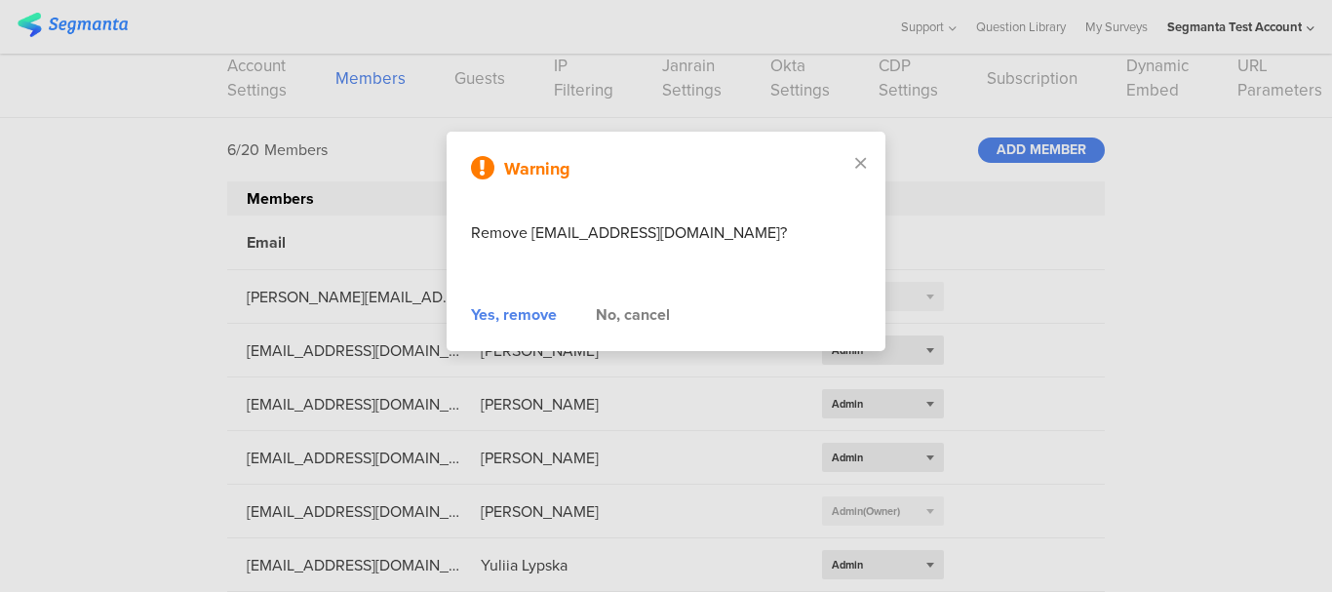
click at [499, 310] on div "Yes, remove" at bounding box center [514, 314] width 86 height 23
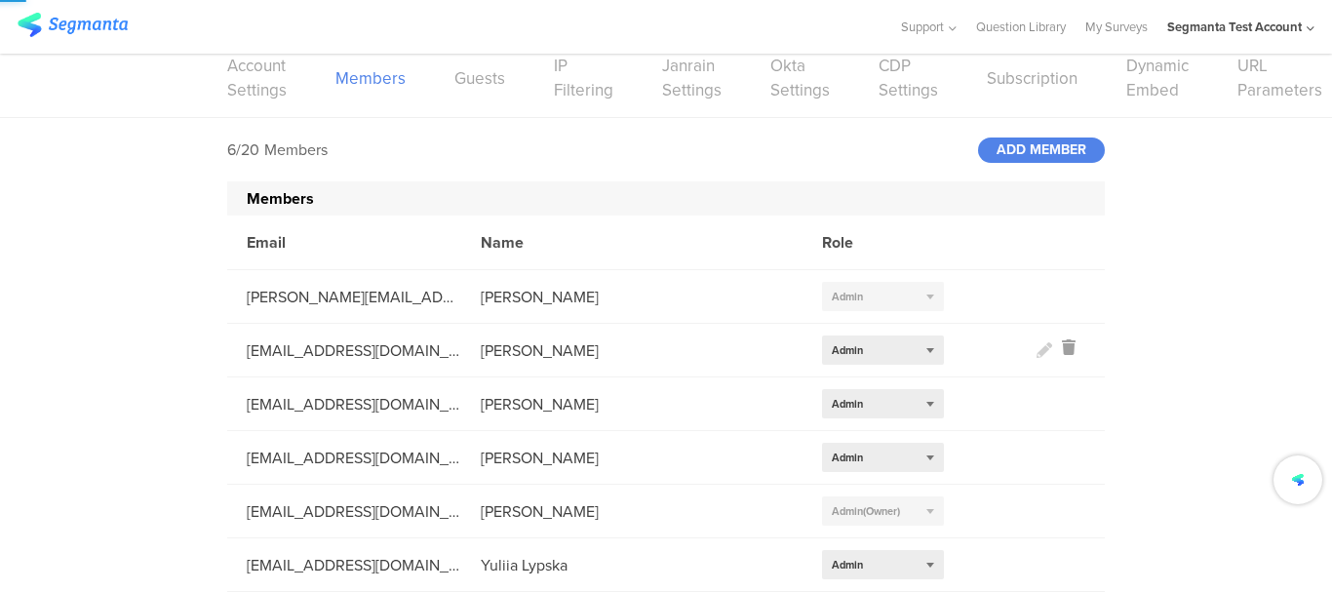
scroll to position [0, 0]
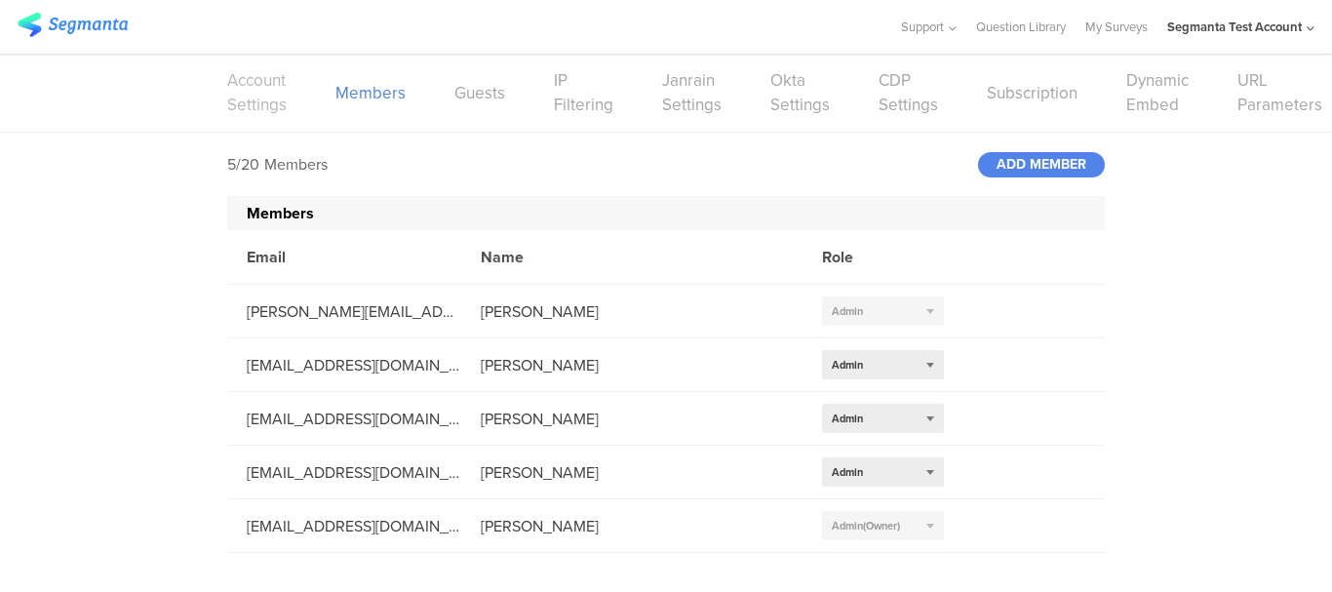
click at [243, 91] on link "Account Settings" at bounding box center [256, 92] width 59 height 49
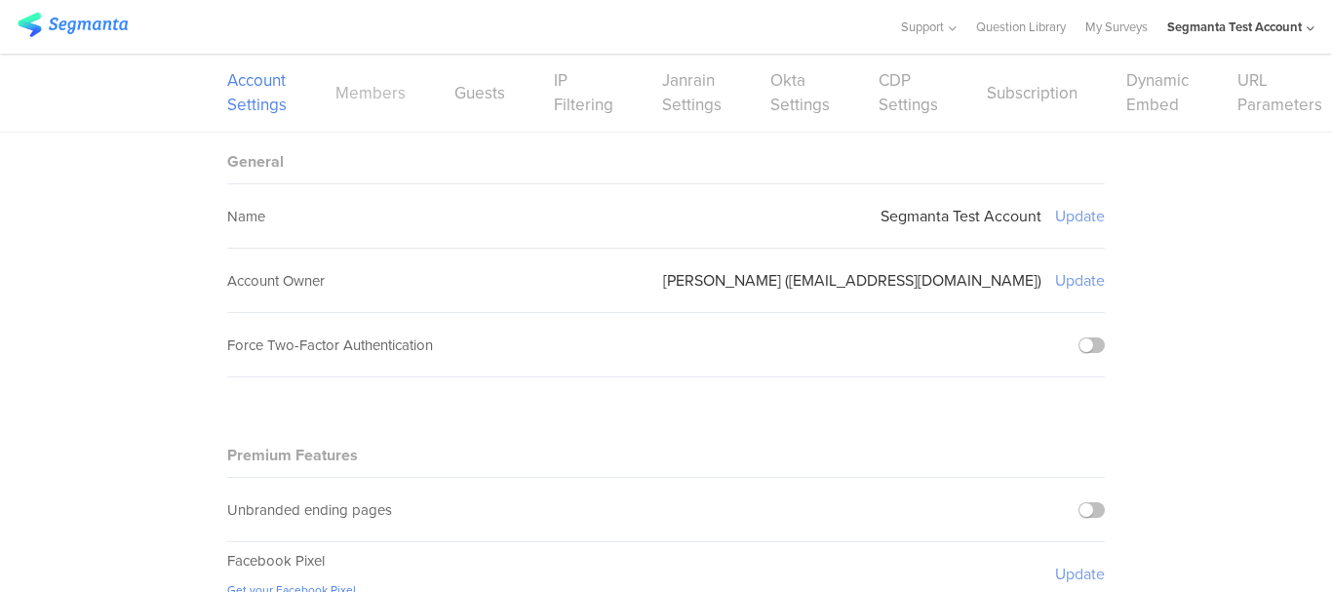
click at [363, 94] on link "Members" at bounding box center [370, 93] width 70 height 24
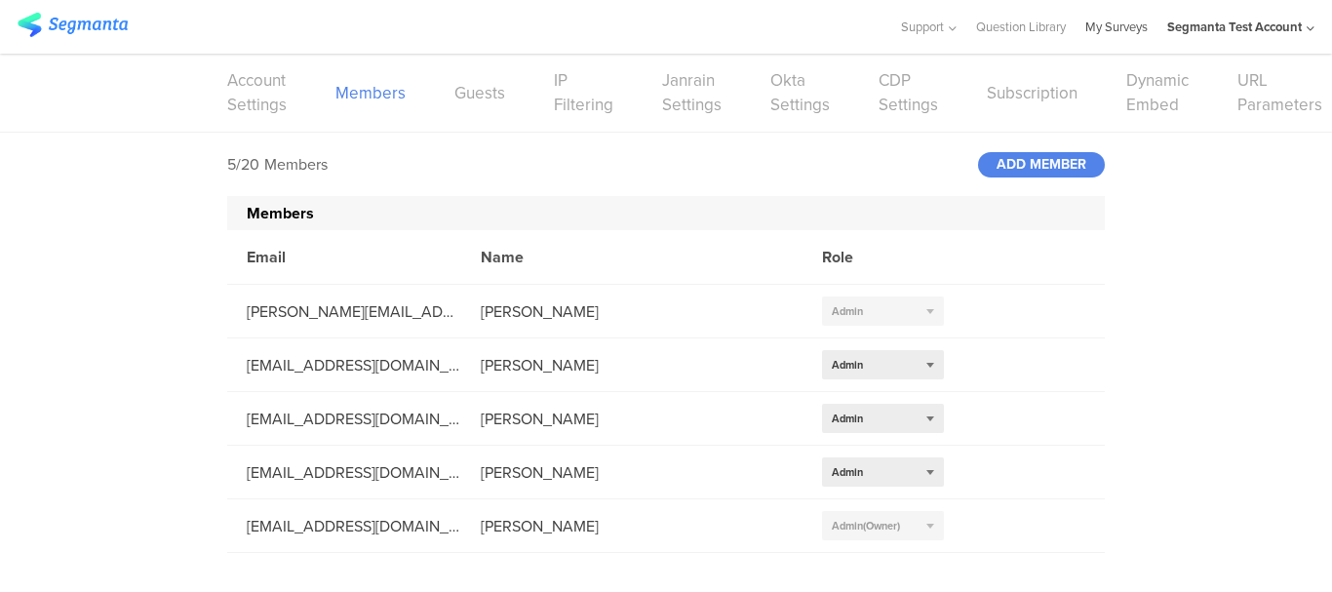
click at [1102, 27] on link "My Surveys" at bounding box center [1116, 27] width 62 height 54
